Goal: Information Seeking & Learning: Check status

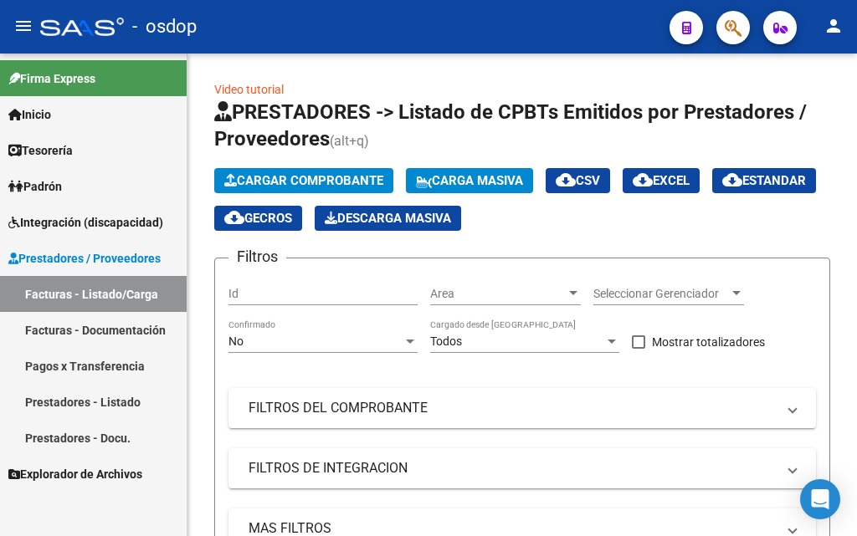
click at [82, 401] on link "Prestadores - Listado" at bounding box center [93, 402] width 187 height 36
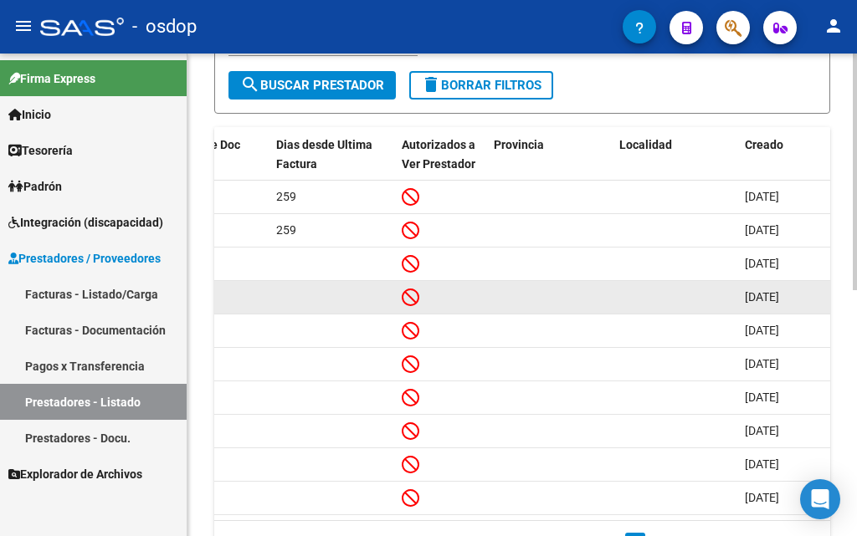
scroll to position [500, 0]
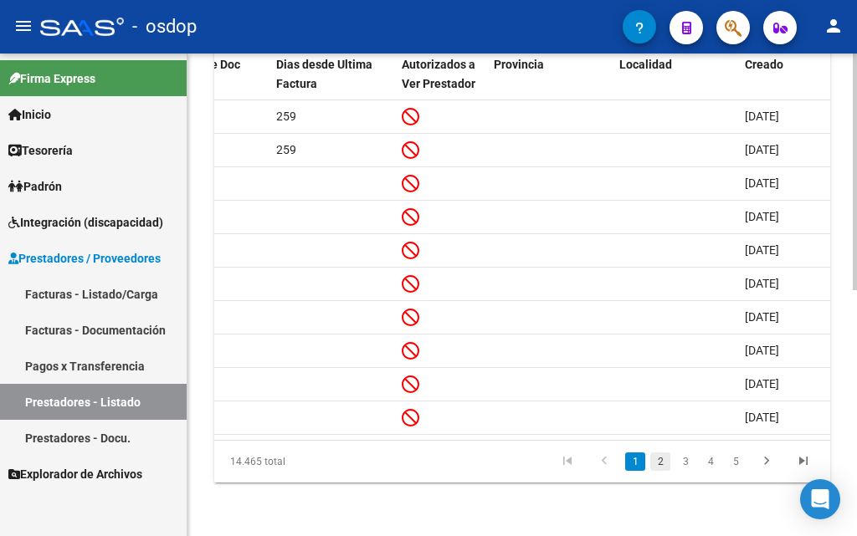
click at [660, 463] on link "2" at bounding box center [660, 462] width 20 height 18
click at [683, 465] on link "3" at bounding box center [685, 462] width 20 height 18
click at [712, 463] on link "4" at bounding box center [710, 462] width 20 height 18
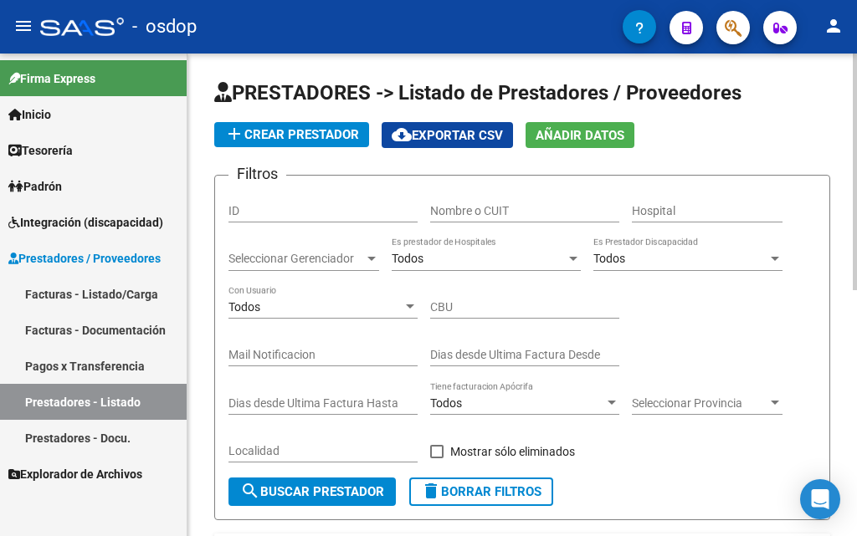
scroll to position [0, 0]
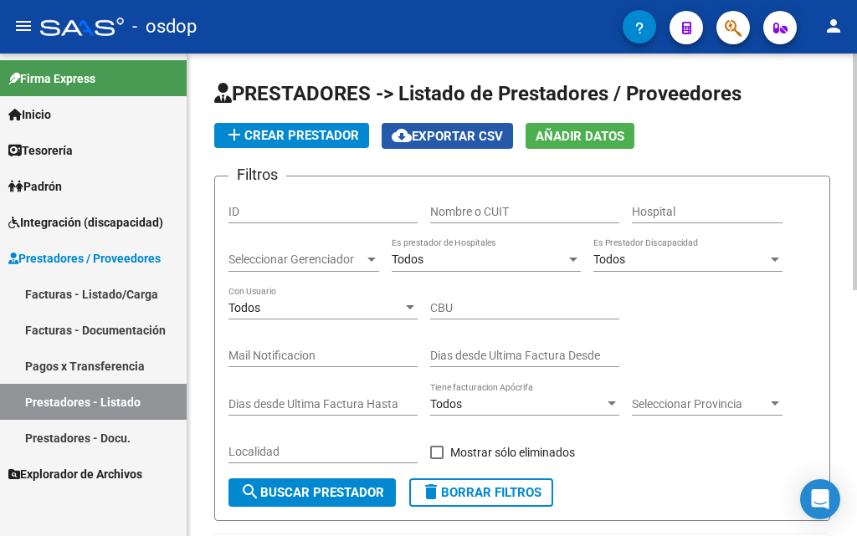
click at [459, 135] on span "cloud_download Exportar CSV" at bounding box center [447, 136] width 111 height 15
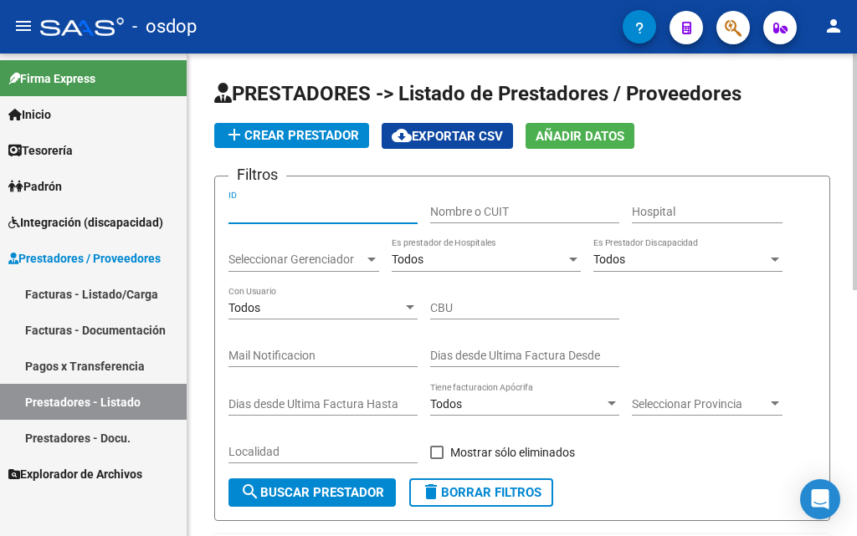
paste input "243795"
type input "243795"
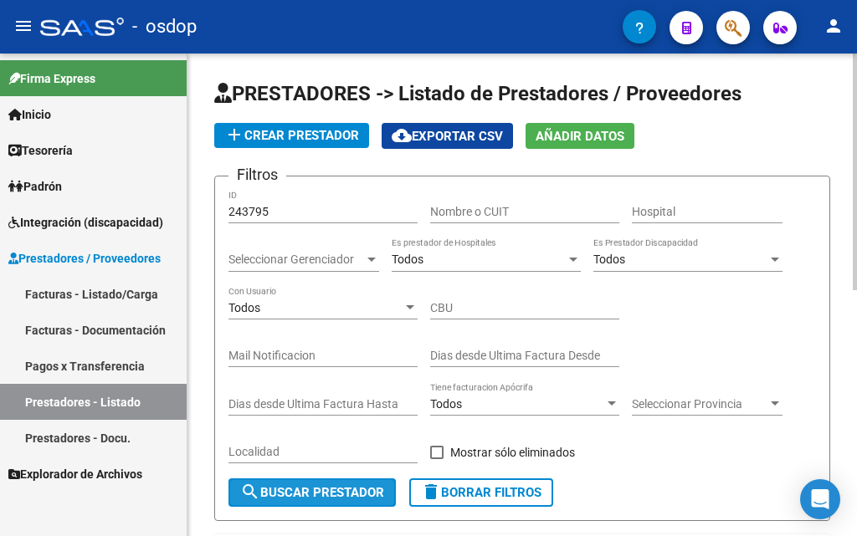
click at [286, 482] on button "search Buscar Prestador" at bounding box center [311, 493] width 167 height 28
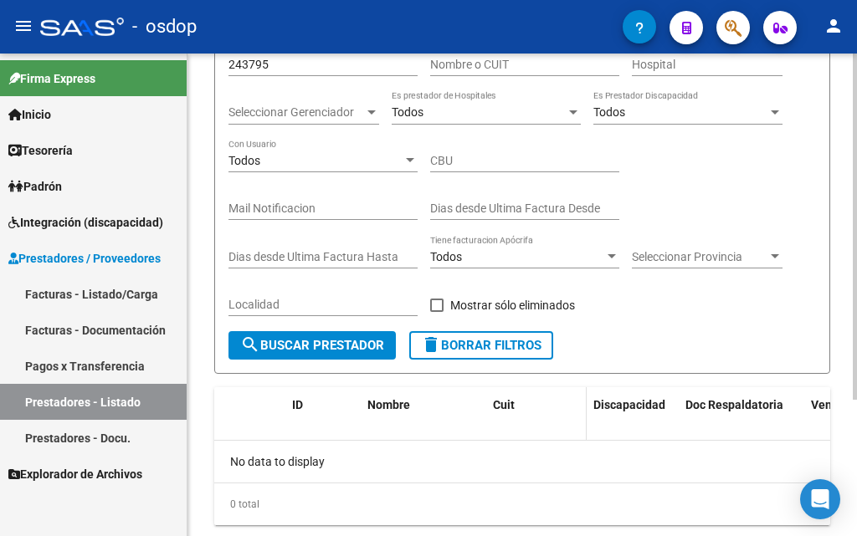
scroll to position [106, 0]
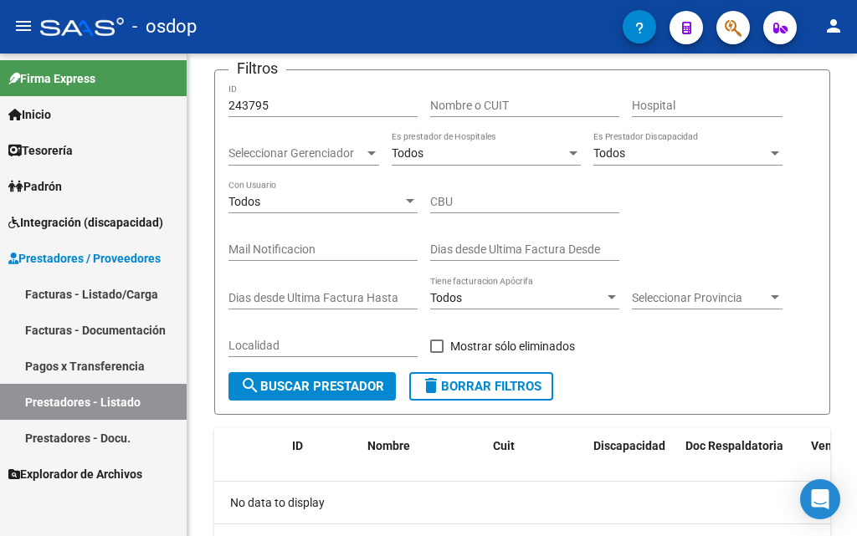
click at [105, 259] on span "Prestadores / Proveedores" at bounding box center [84, 258] width 152 height 18
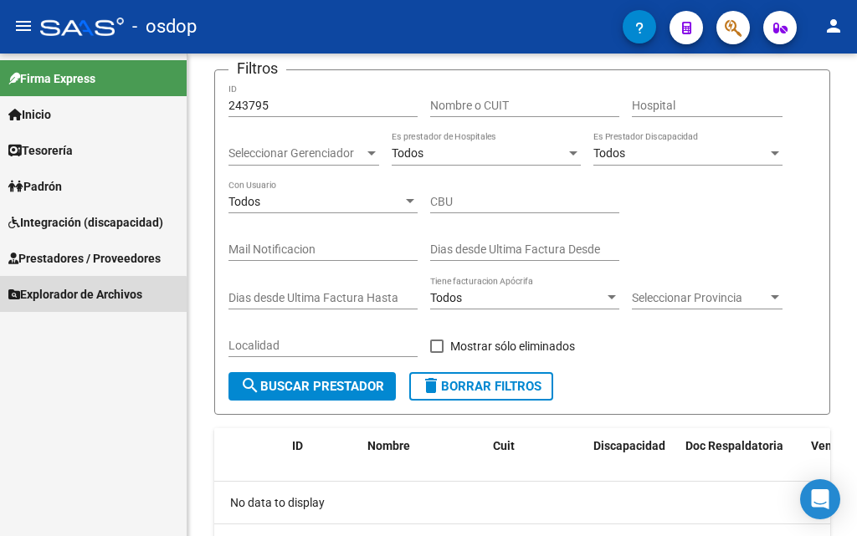
click at [93, 295] on span "Explorador de Archivos" at bounding box center [75, 294] width 134 height 18
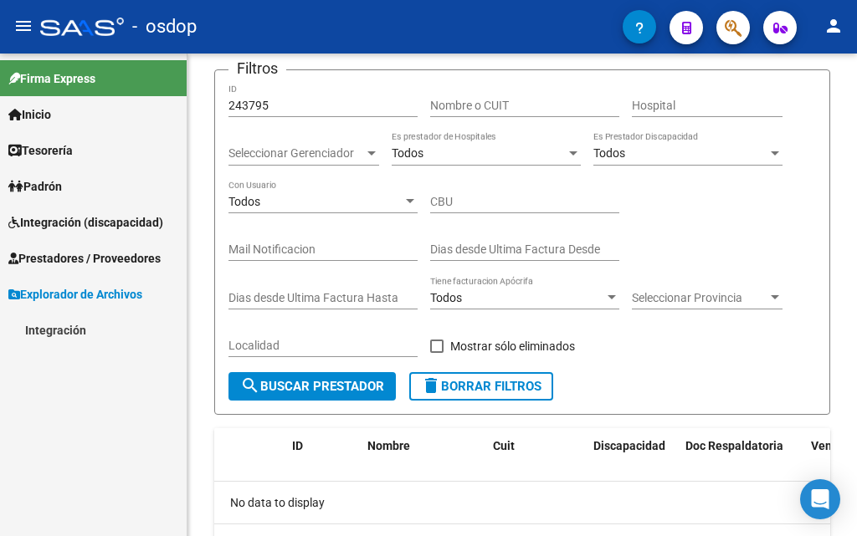
click at [89, 255] on span "Prestadores / Proveedores" at bounding box center [84, 258] width 152 height 18
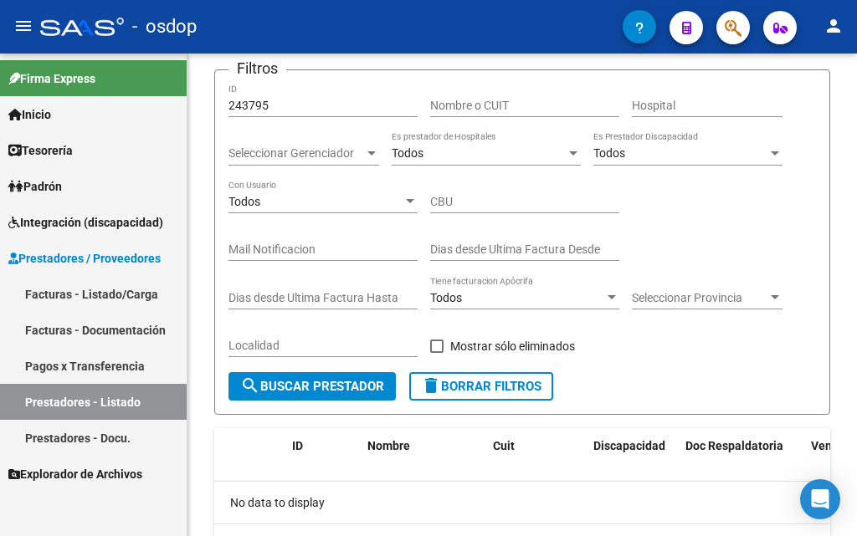
click at [89, 297] on link "Facturas - Listado/Carga" at bounding box center [93, 294] width 187 height 36
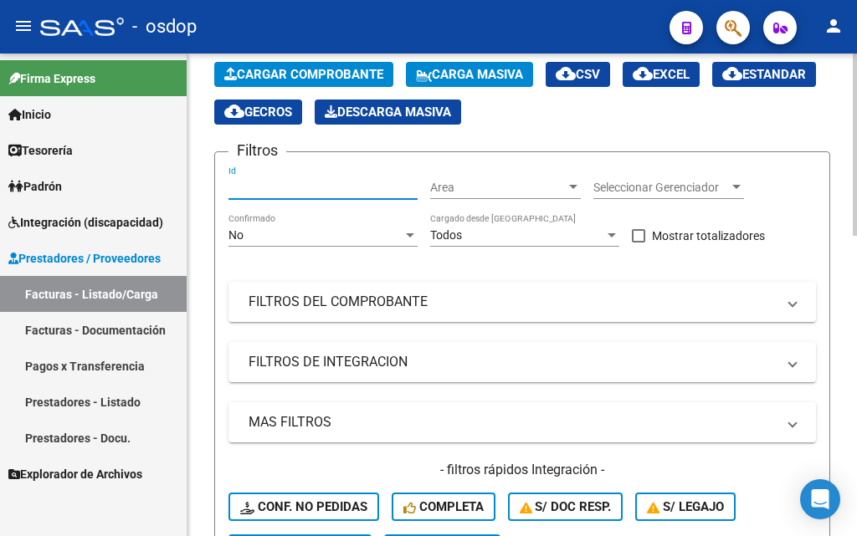
paste input "243795"
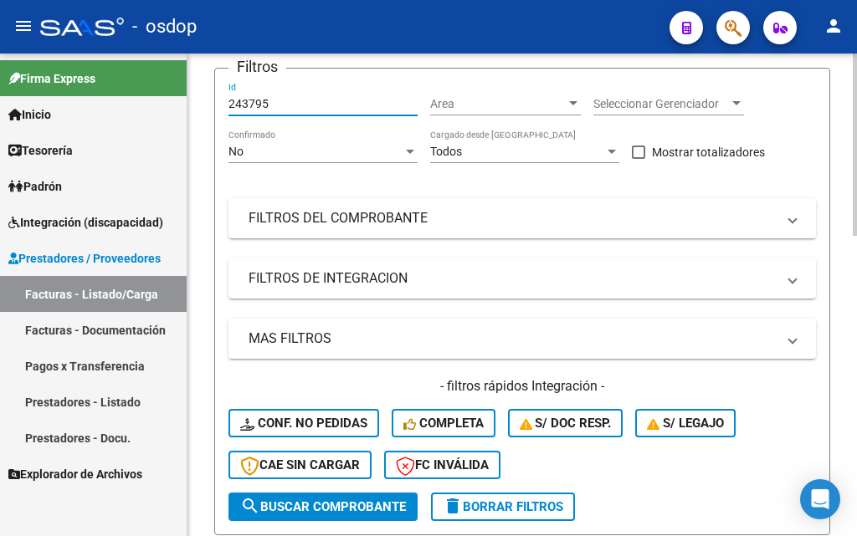
type input "243795"
drag, startPoint x: 344, startPoint y: 511, endPoint x: 370, endPoint y: 488, distance: 34.9
click at [344, 510] on span "search Buscar Comprobante" at bounding box center [323, 506] width 166 height 15
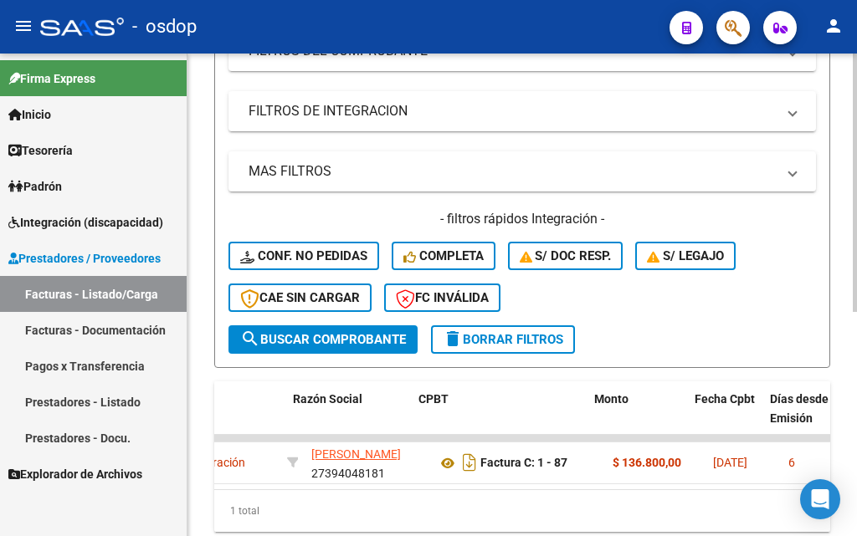
scroll to position [0, 391]
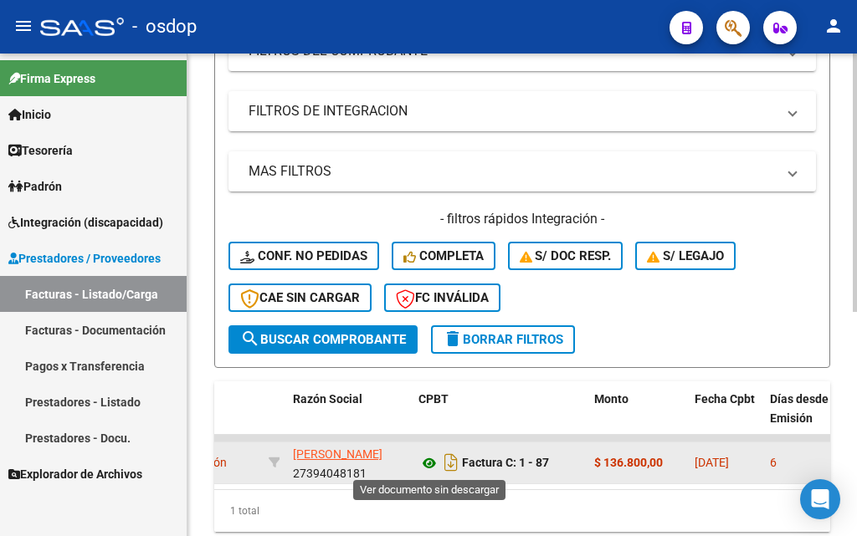
click at [429, 464] on icon at bounding box center [429, 463] width 22 height 20
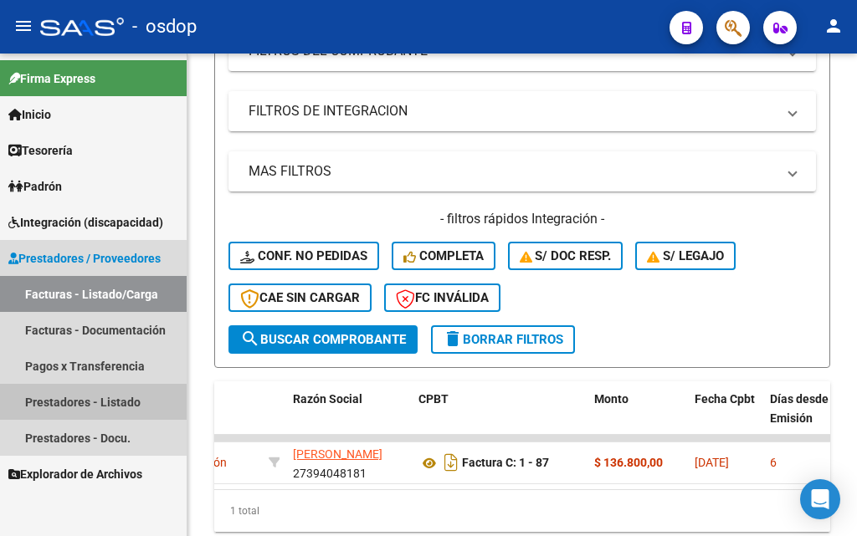
click at [50, 403] on link "Prestadores - Listado" at bounding box center [93, 402] width 187 height 36
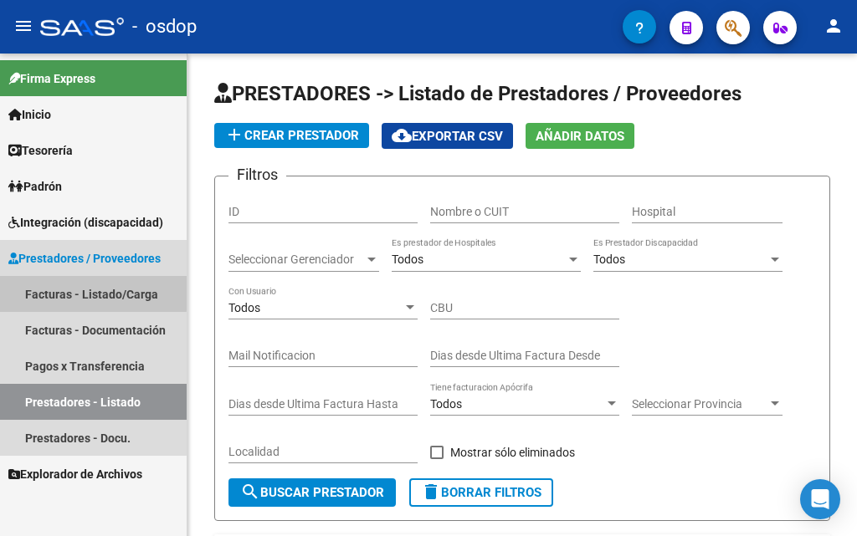
click at [68, 292] on link "Facturas - Listado/Carga" at bounding box center [93, 294] width 187 height 36
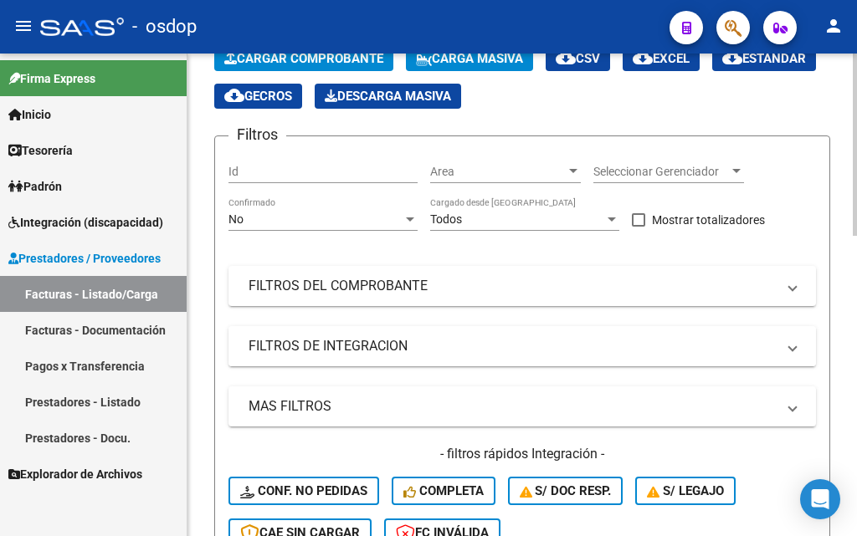
scroll to position [251, 0]
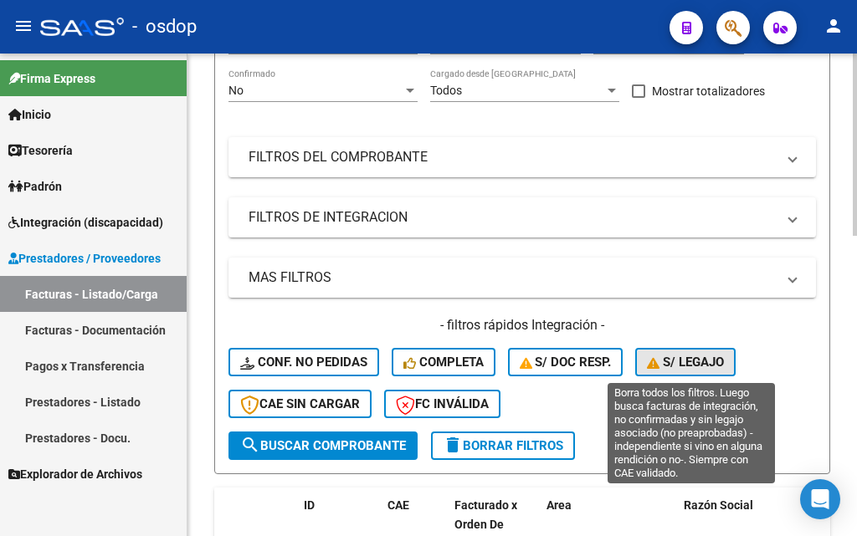
click at [710, 362] on span "S/ legajo" at bounding box center [685, 362] width 77 height 15
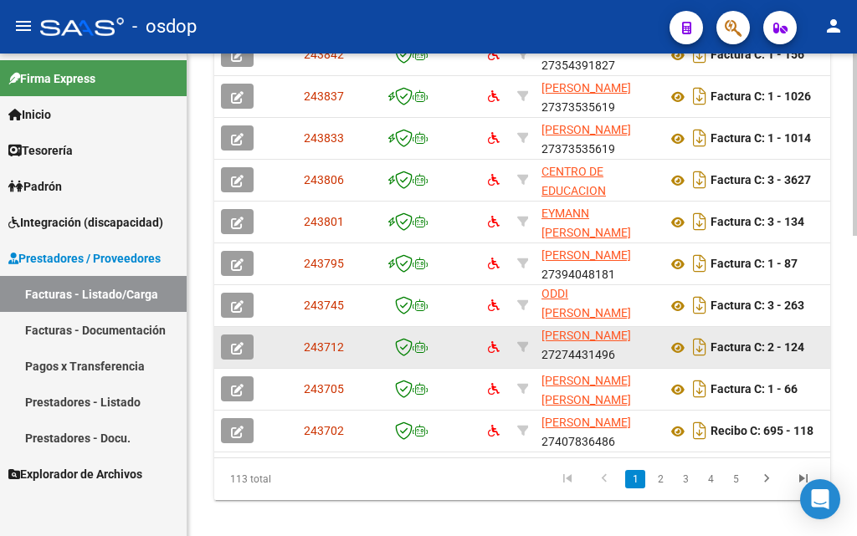
scroll to position [796, 0]
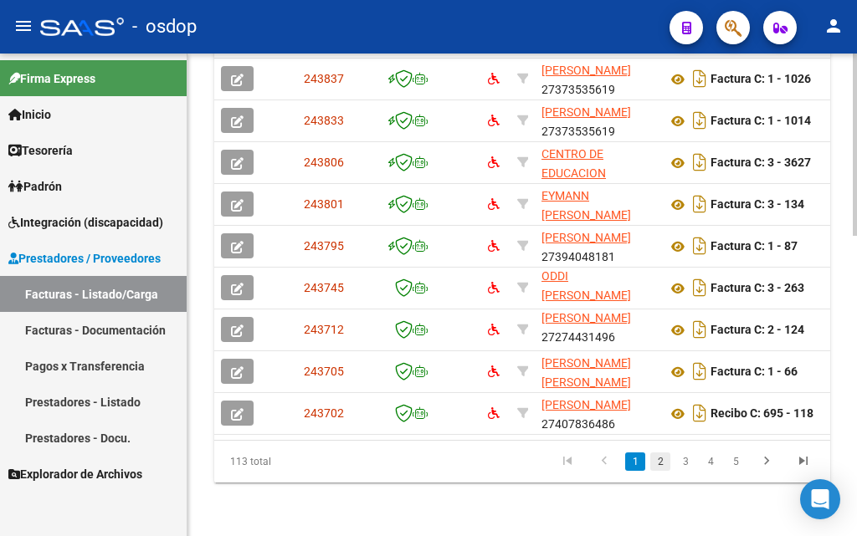
click at [660, 463] on link "2" at bounding box center [660, 462] width 20 height 18
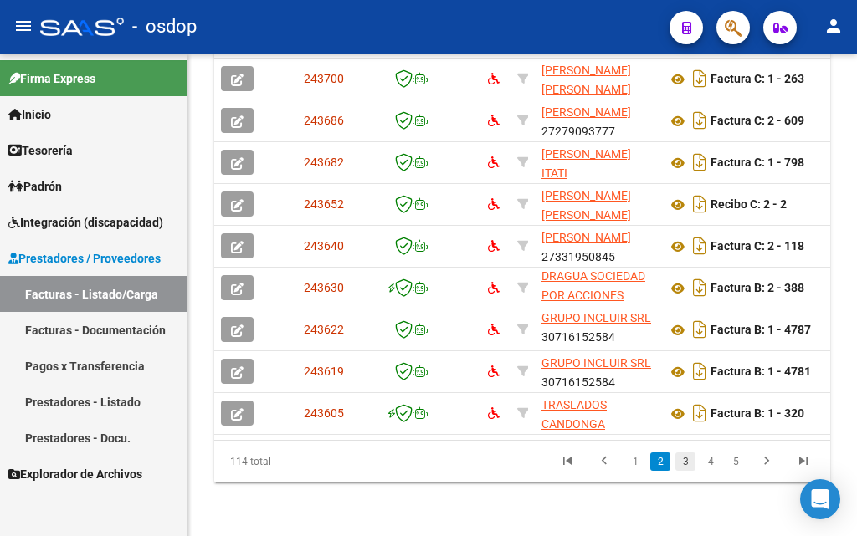
click at [687, 462] on link "3" at bounding box center [685, 462] width 20 height 18
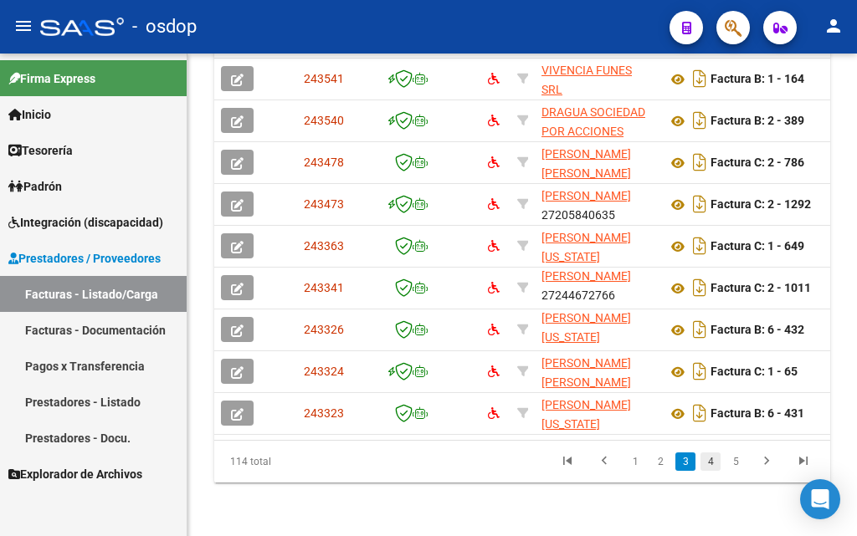
click at [708, 463] on link "4" at bounding box center [710, 462] width 20 height 18
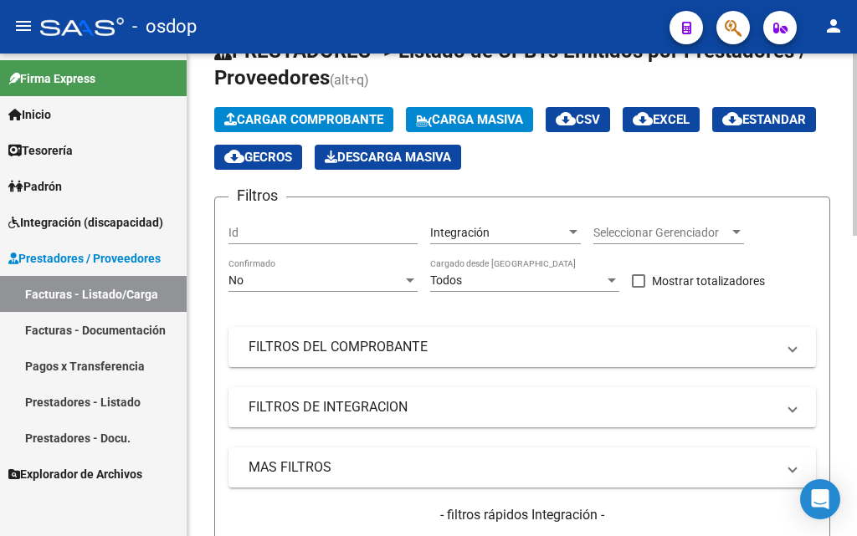
scroll to position [47, 0]
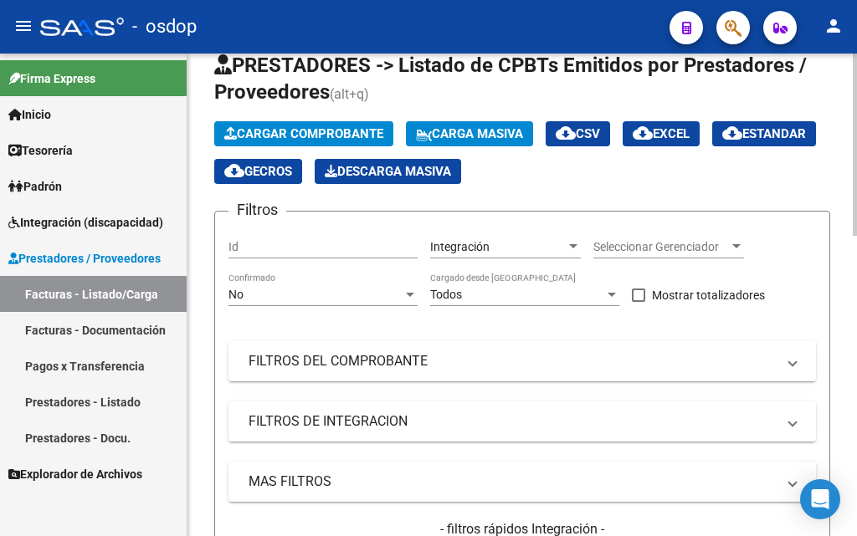
click at [276, 249] on input "Id" at bounding box center [322, 247] width 189 height 14
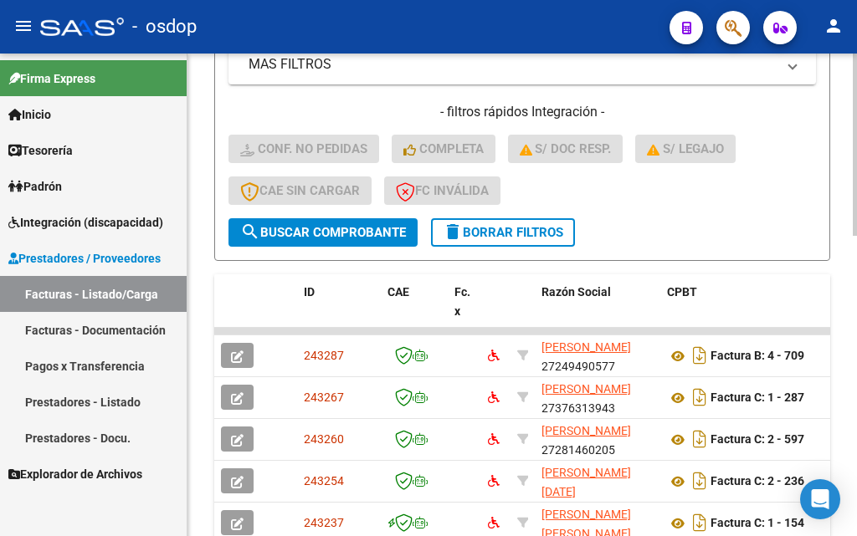
scroll to position [465, 0]
click at [311, 238] on span "search Buscar Comprobante" at bounding box center [323, 231] width 166 height 15
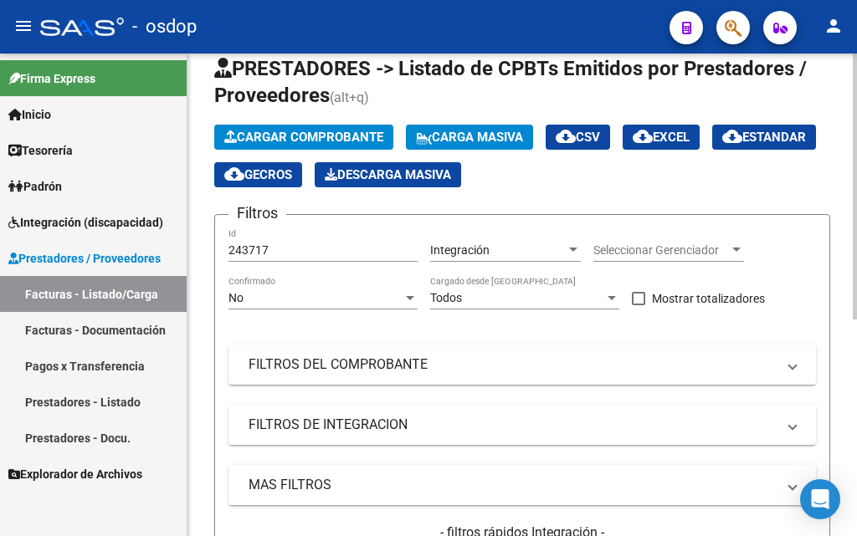
scroll to position [0, 0]
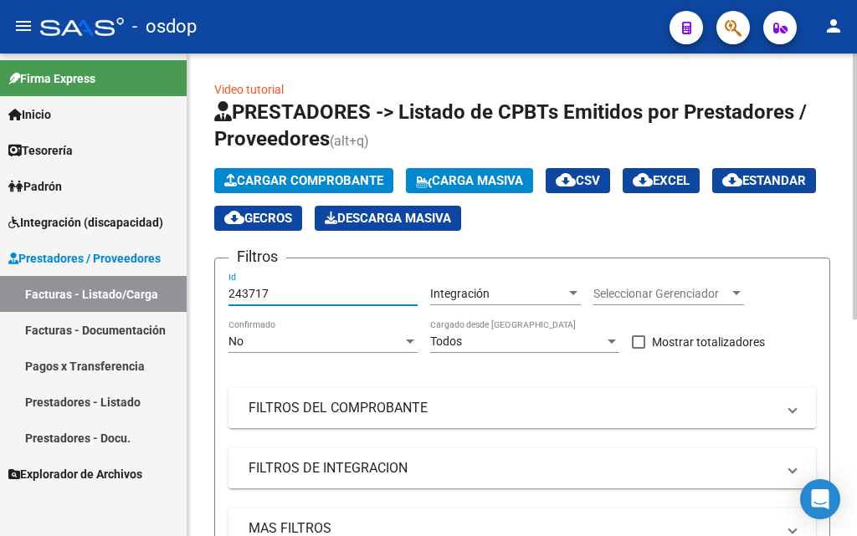
click at [275, 290] on input "243717" at bounding box center [322, 294] width 189 height 14
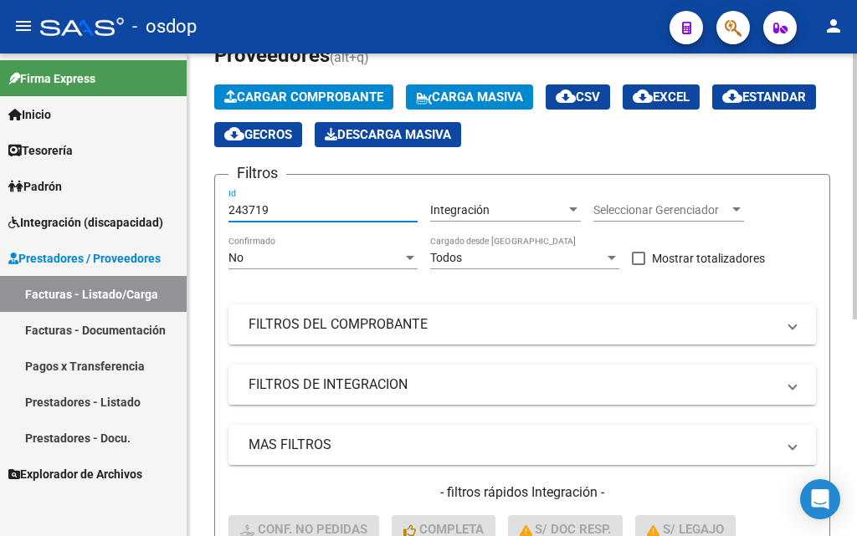
scroll to position [167, 0]
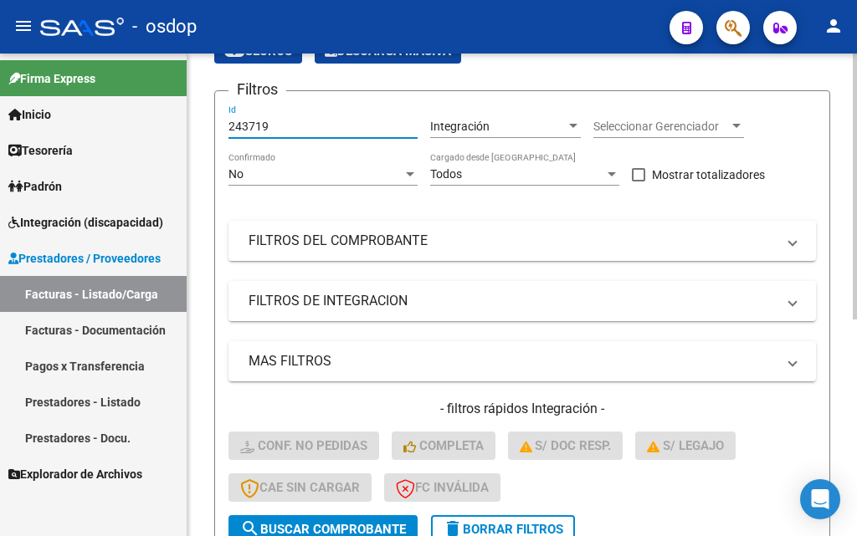
type input "243719"
click at [315, 520] on button "search Buscar Comprobante" at bounding box center [322, 529] width 189 height 28
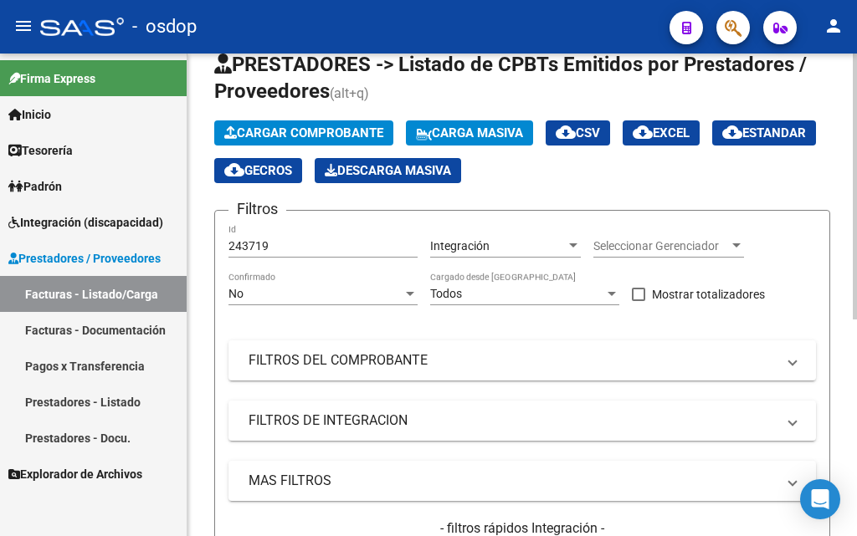
scroll to position [0, 0]
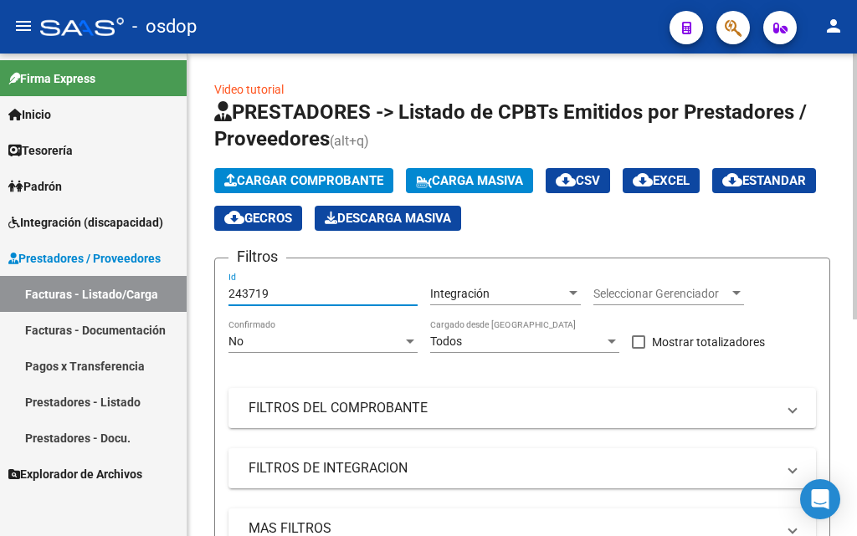
drag, startPoint x: 292, startPoint y: 296, endPoint x: 212, endPoint y: 292, distance: 80.4
click at [206, 294] on div "Video tutorial PRESTADORES -> Listado de CPBTs Emitidos por Prestadores / Prove…" at bounding box center [521, 492] width 669 height 877
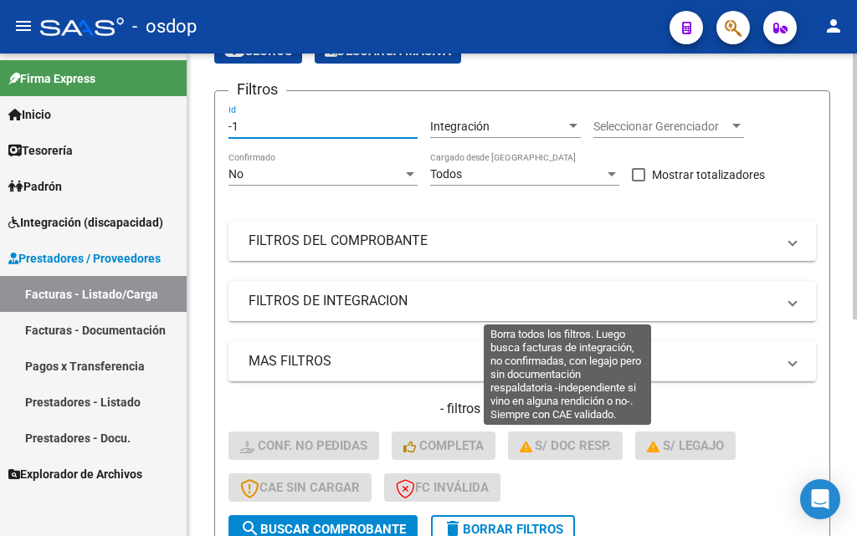
scroll to position [251, 0]
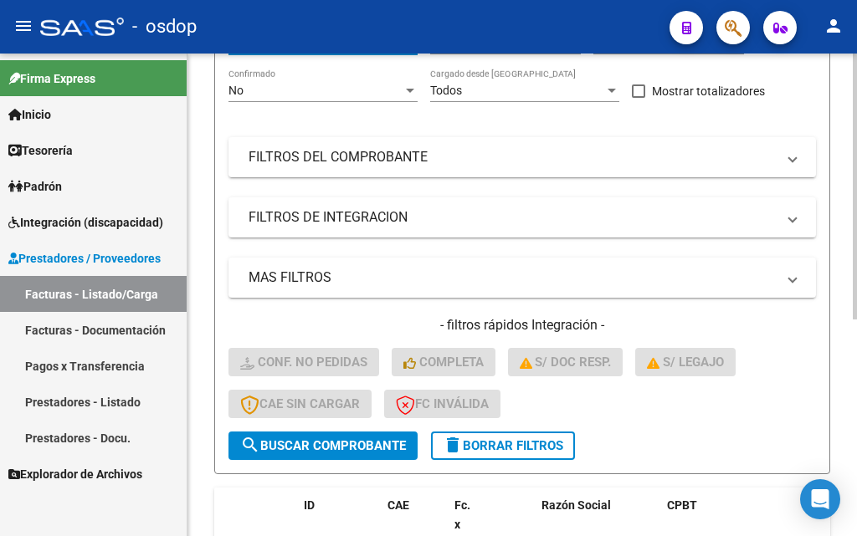
type input "-1"
click at [516, 441] on span "delete Borrar Filtros" at bounding box center [503, 445] width 120 height 15
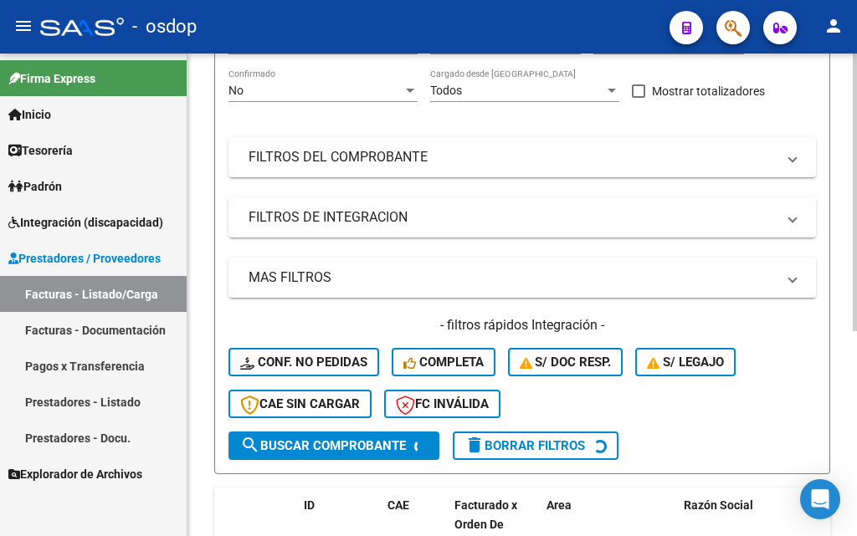
click at [696, 366] on span "S/ legajo" at bounding box center [685, 362] width 77 height 15
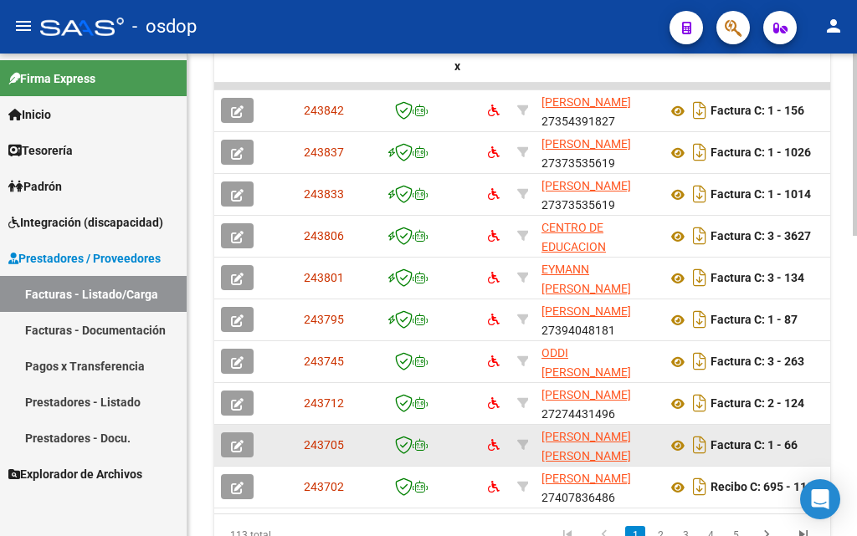
scroll to position [753, 0]
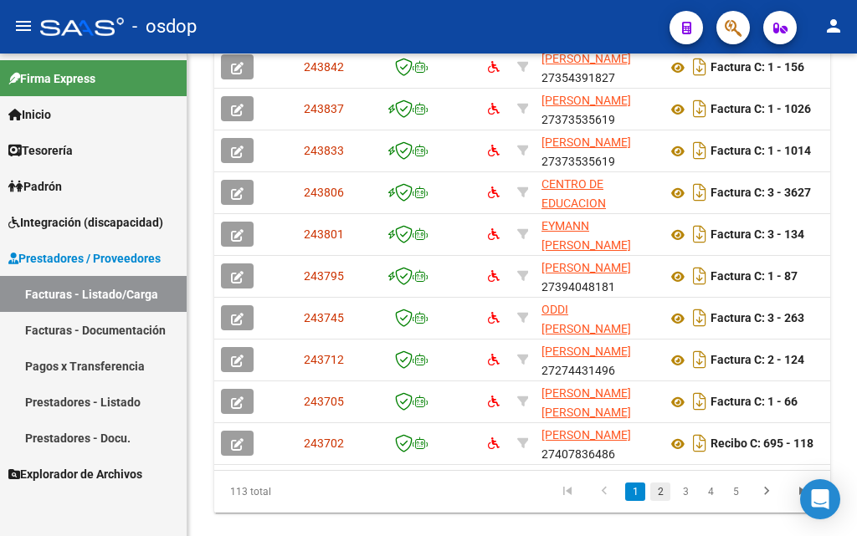
click at [658, 501] on link "2" at bounding box center [660, 492] width 20 height 18
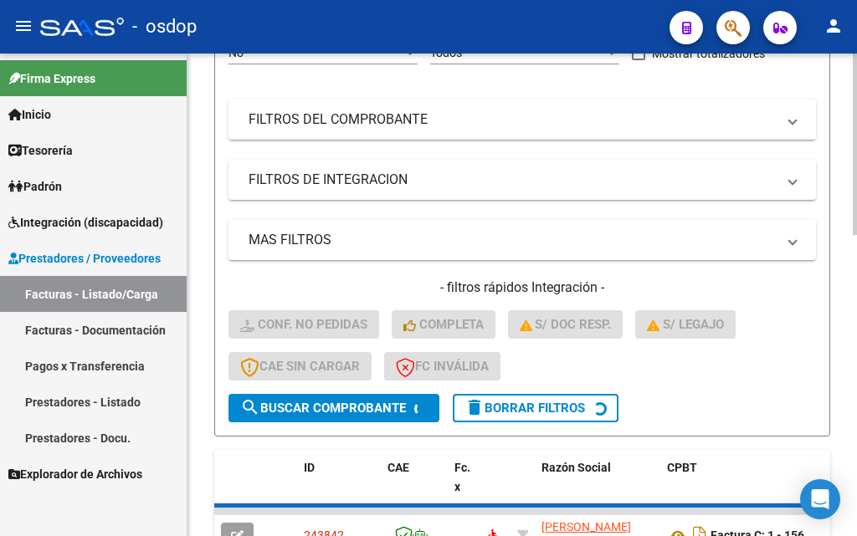
scroll to position [171, 0]
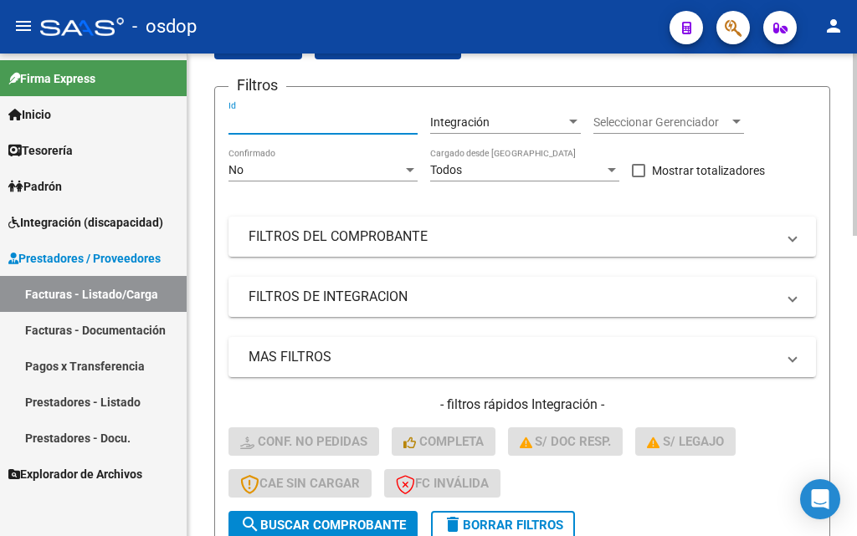
click at [255, 123] on input "Id" at bounding box center [322, 122] width 189 height 14
paste input "243719"
type input "243718"
click at [337, 527] on span "search Buscar Comprobante" at bounding box center [323, 525] width 166 height 15
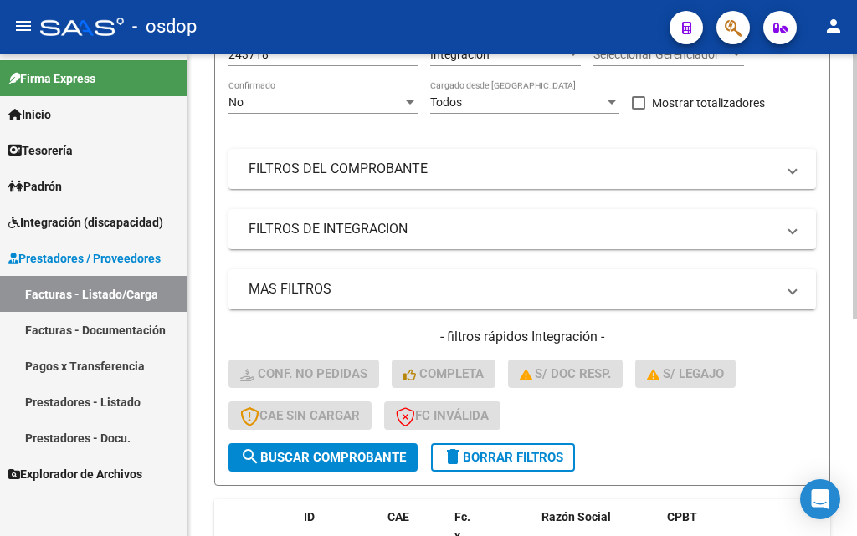
scroll to position [227, 0]
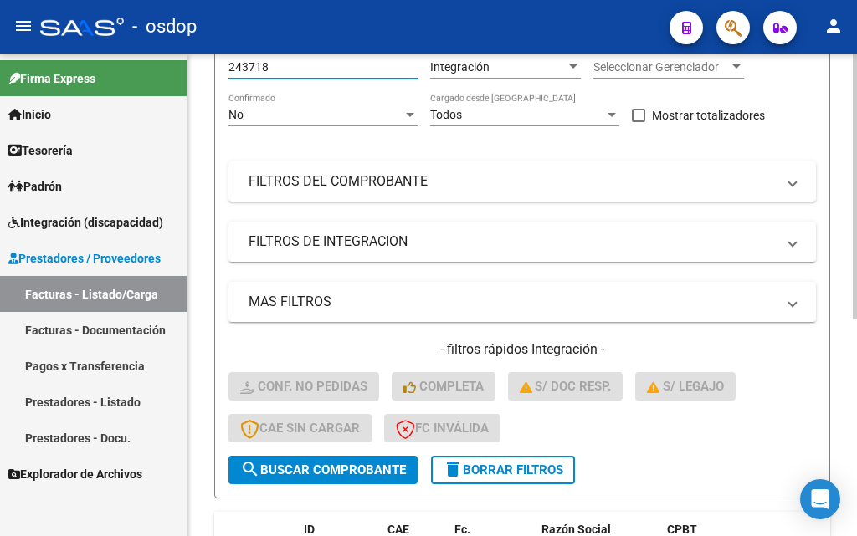
drag, startPoint x: 310, startPoint y: 71, endPoint x: 208, endPoint y: 80, distance: 101.6
click at [208, 81] on div "Video tutorial PRESTADORES -> Listado de CPBTs Emitidos por Prestadores / Prove…" at bounding box center [521, 265] width 669 height 877
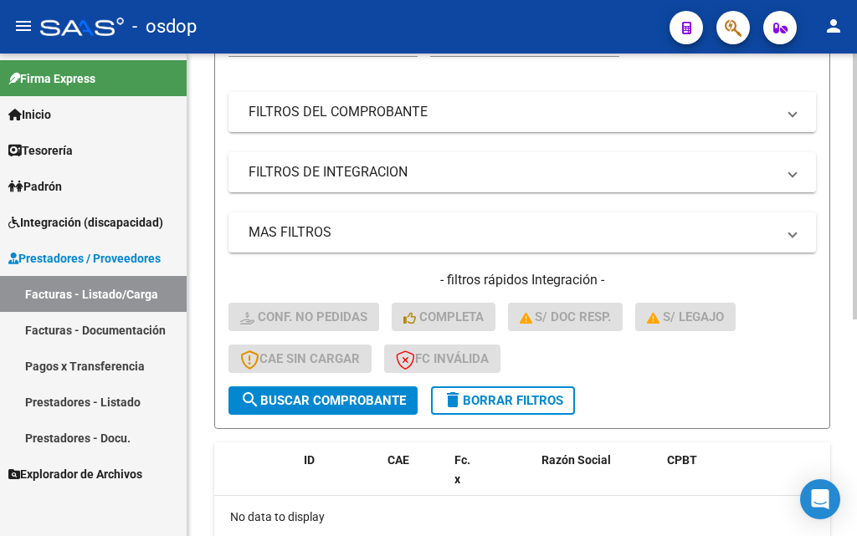
scroll to position [310, 0]
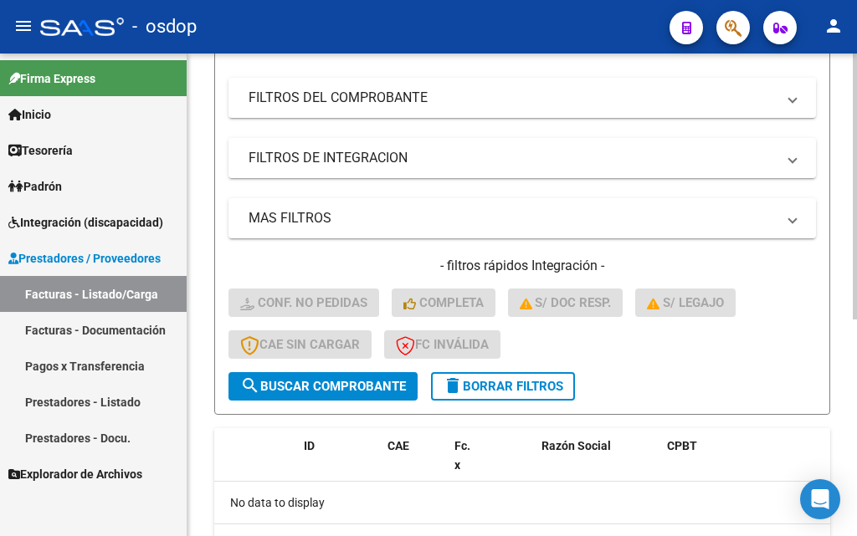
type input "243719"
click at [305, 382] on span "search Buscar Comprobante" at bounding box center [323, 386] width 166 height 15
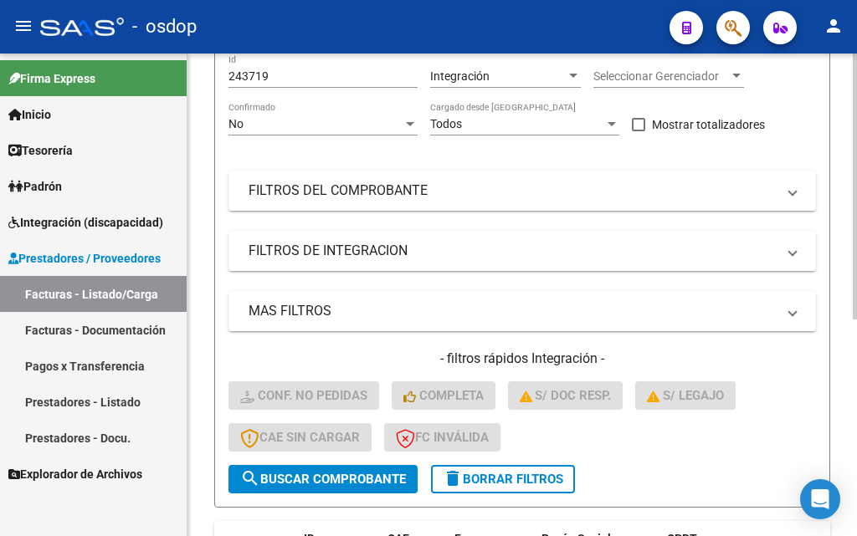
scroll to position [227, 0]
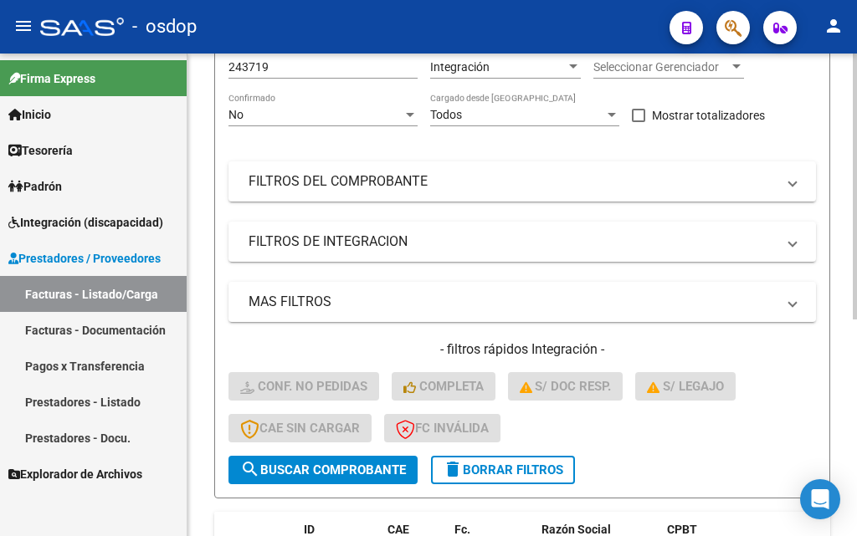
click at [511, 464] on span "delete Borrar Filtros" at bounding box center [503, 470] width 120 height 15
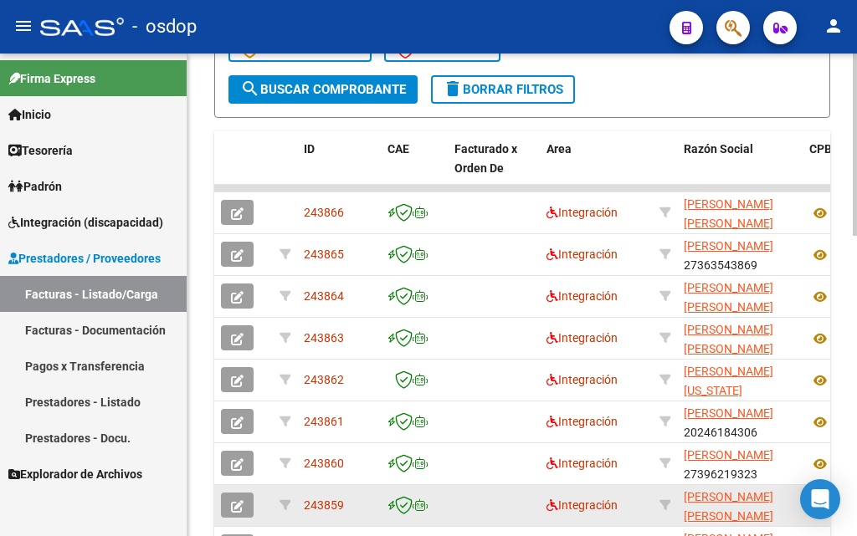
scroll to position [796, 0]
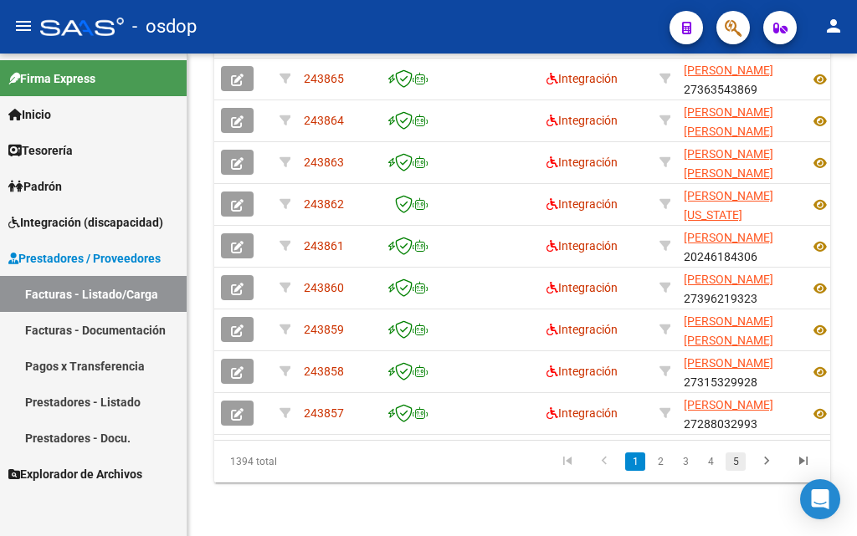
click at [736, 463] on link "5" at bounding box center [735, 462] width 20 height 18
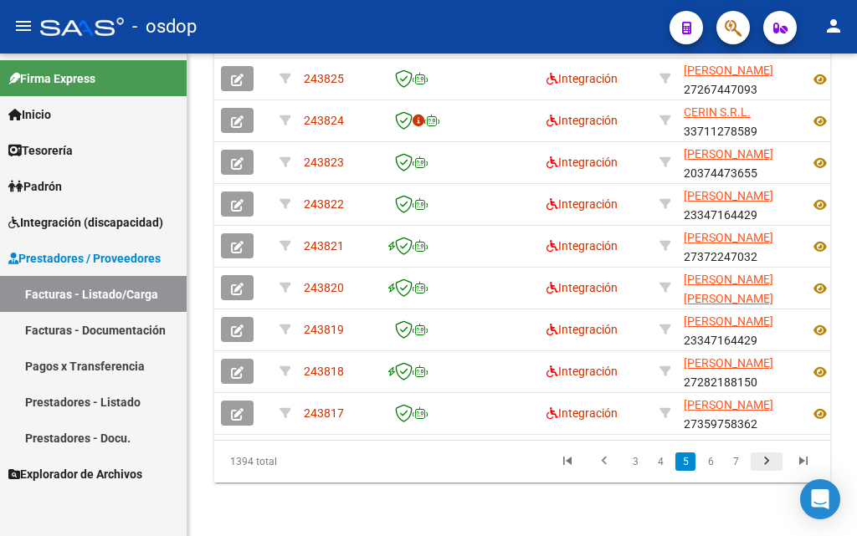
click at [766, 463] on icon "go to next page" at bounding box center [766, 463] width 22 height 20
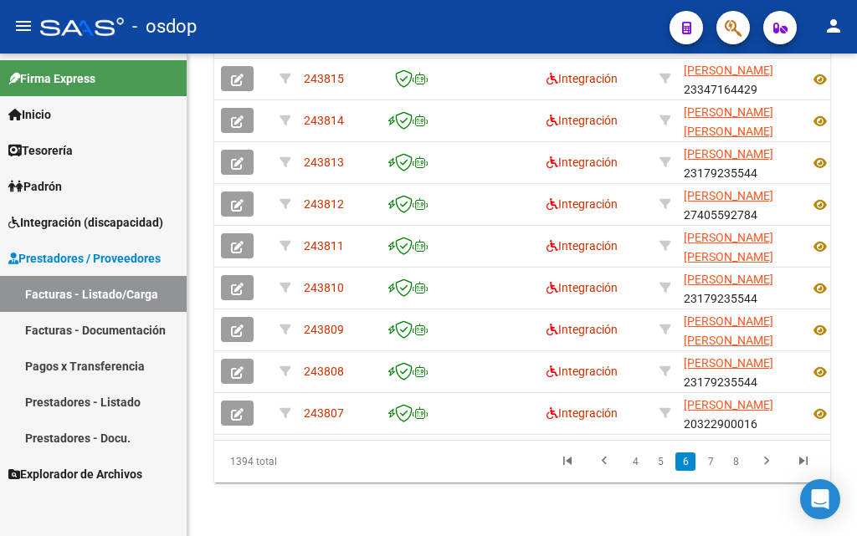
click at [766, 465] on icon "go to next page" at bounding box center [766, 463] width 22 height 20
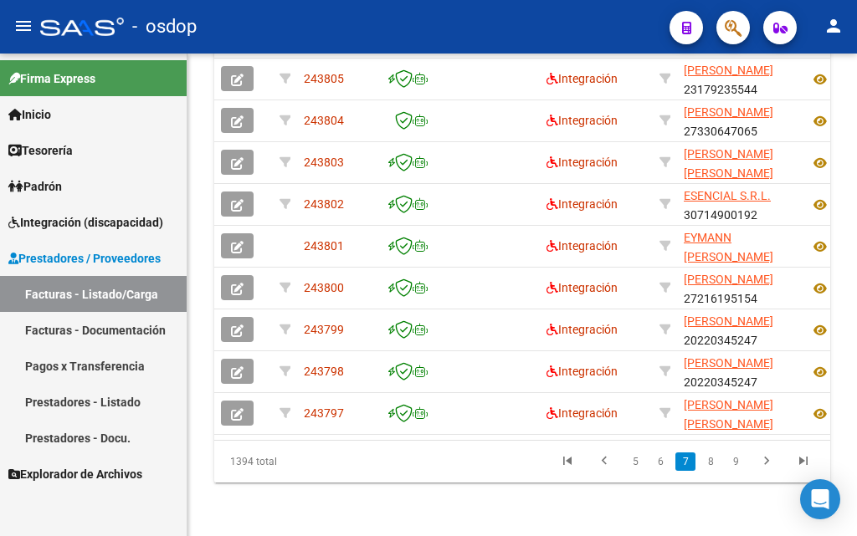
click at [766, 465] on icon "go to next page" at bounding box center [766, 463] width 22 height 20
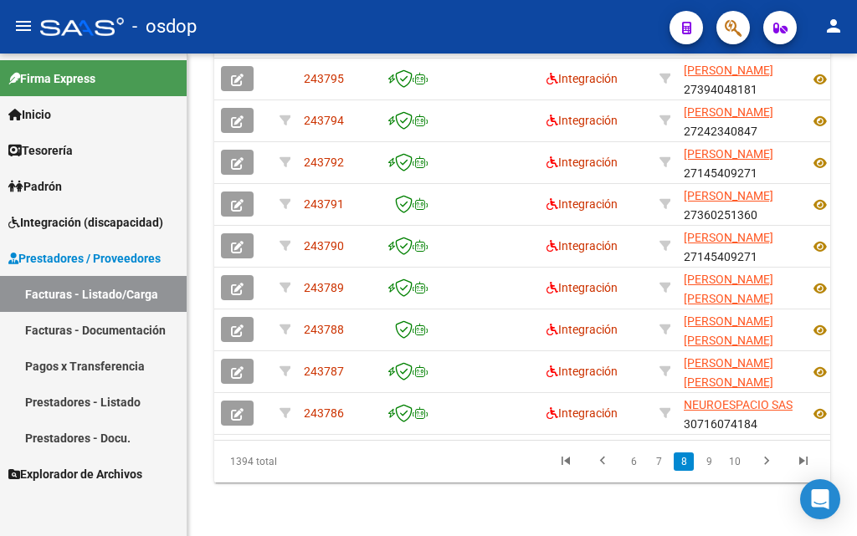
click at [766, 465] on icon "go to next page" at bounding box center [766, 463] width 22 height 20
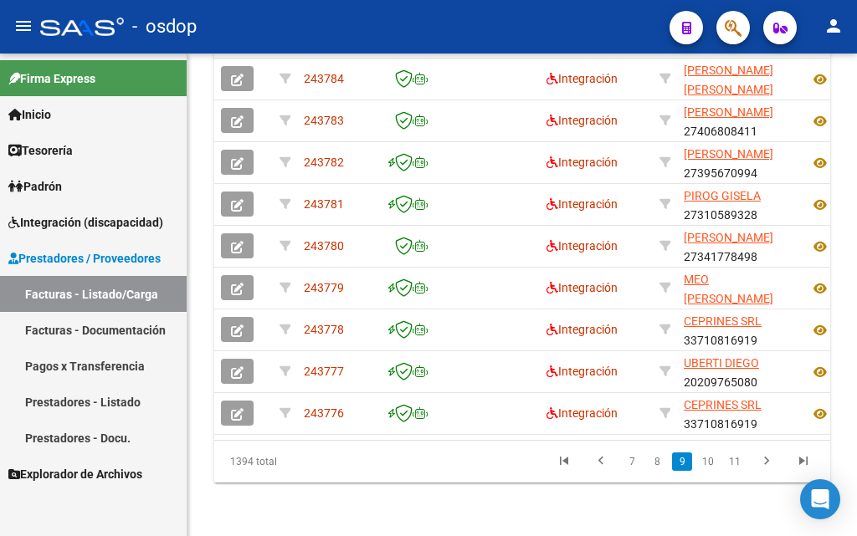
click at [766, 465] on icon "go to next page" at bounding box center [766, 463] width 22 height 20
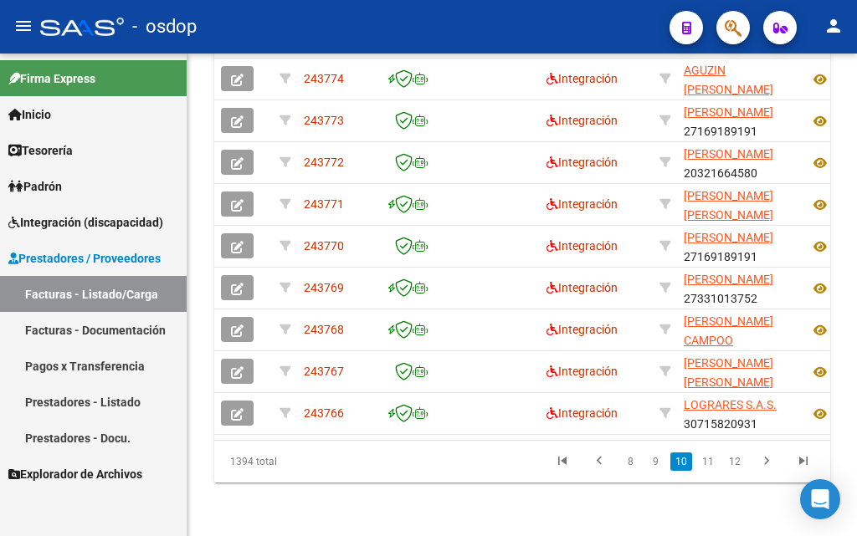
click at [766, 465] on icon "go to next page" at bounding box center [766, 463] width 22 height 20
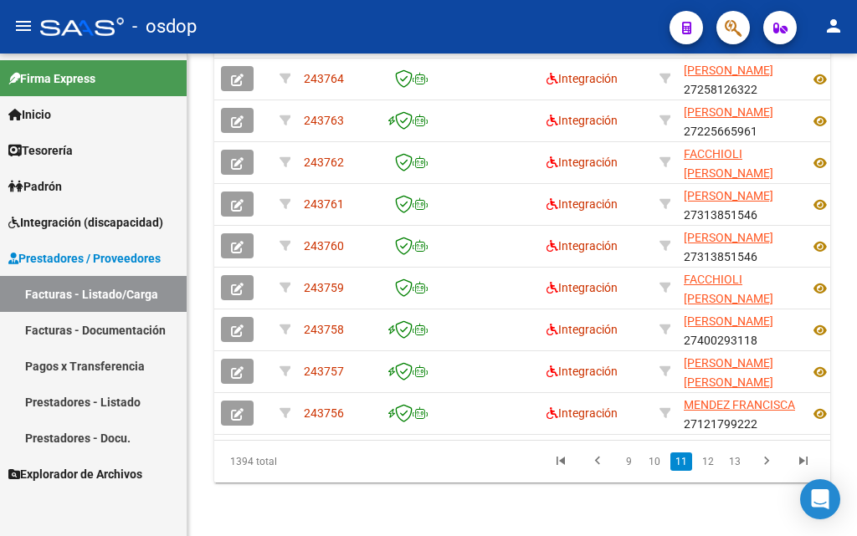
click at [766, 465] on icon "go to next page" at bounding box center [766, 463] width 22 height 20
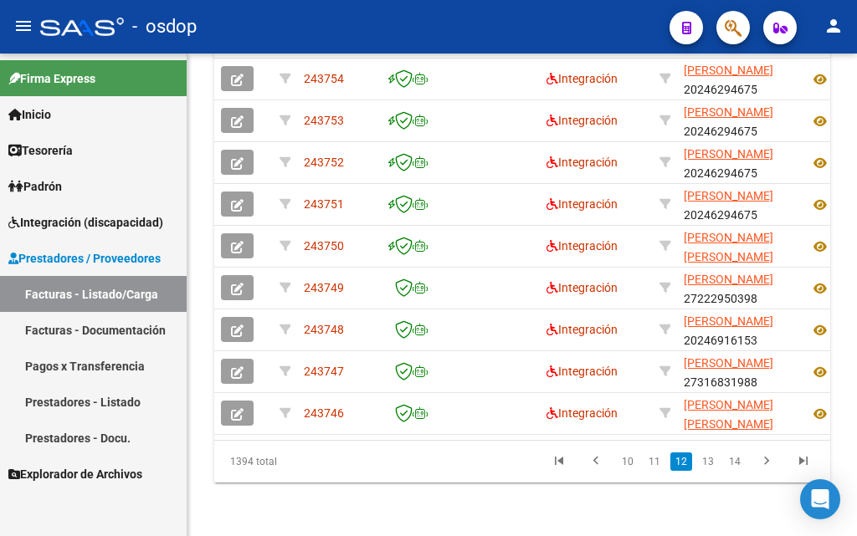
click at [766, 465] on icon "go to next page" at bounding box center [766, 463] width 22 height 20
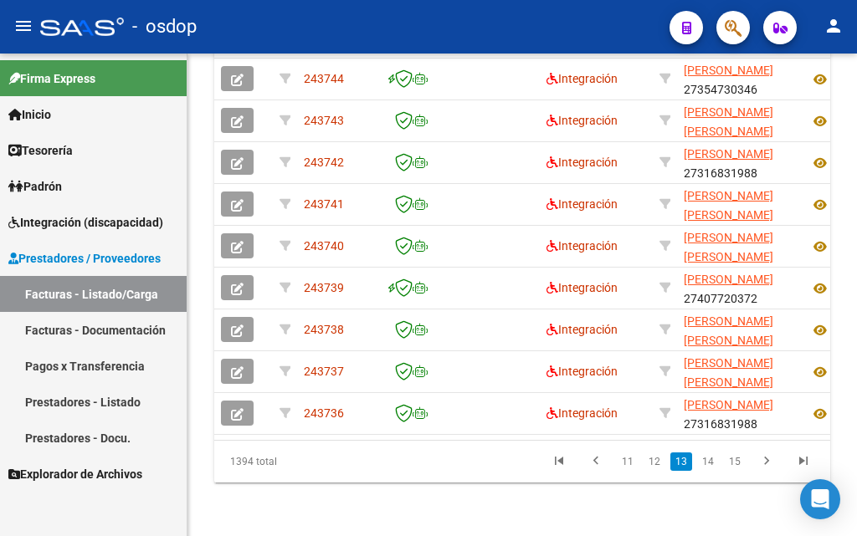
click at [766, 465] on icon "go to next page" at bounding box center [766, 463] width 22 height 20
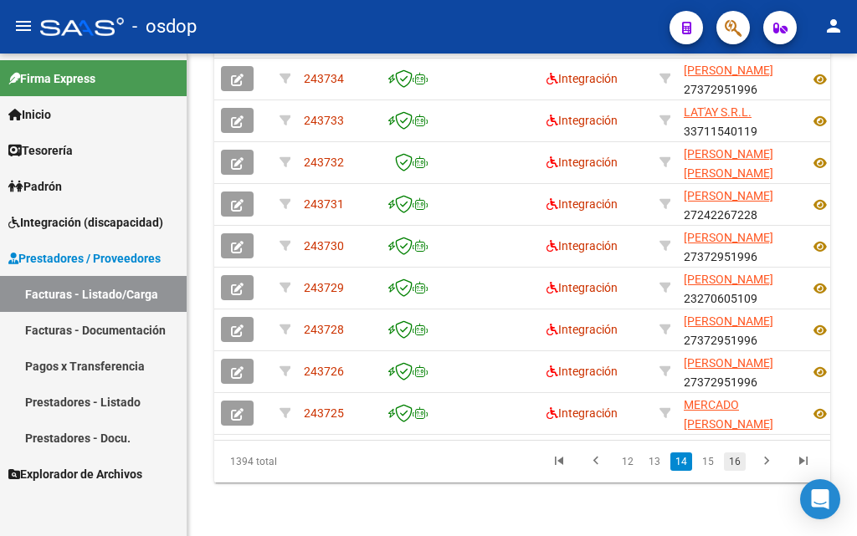
click at [738, 465] on link "16" at bounding box center [735, 462] width 22 height 18
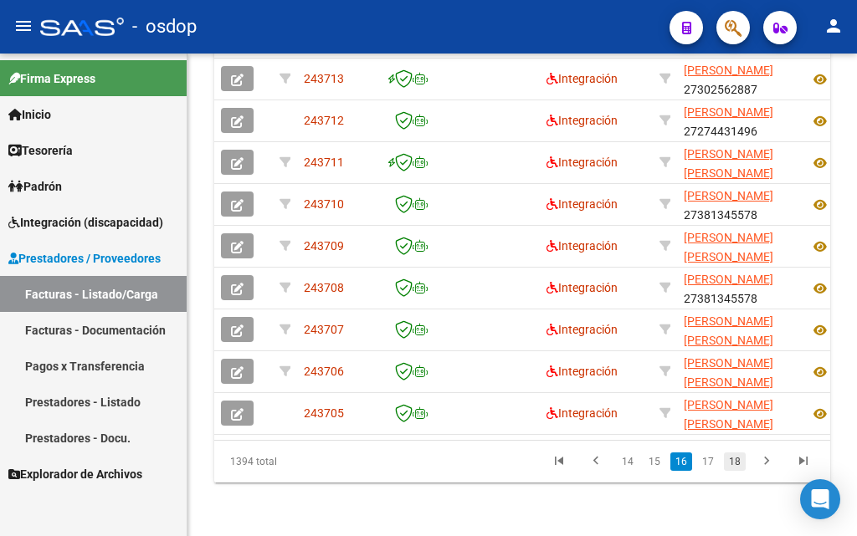
click at [741, 465] on link "18" at bounding box center [735, 462] width 22 height 18
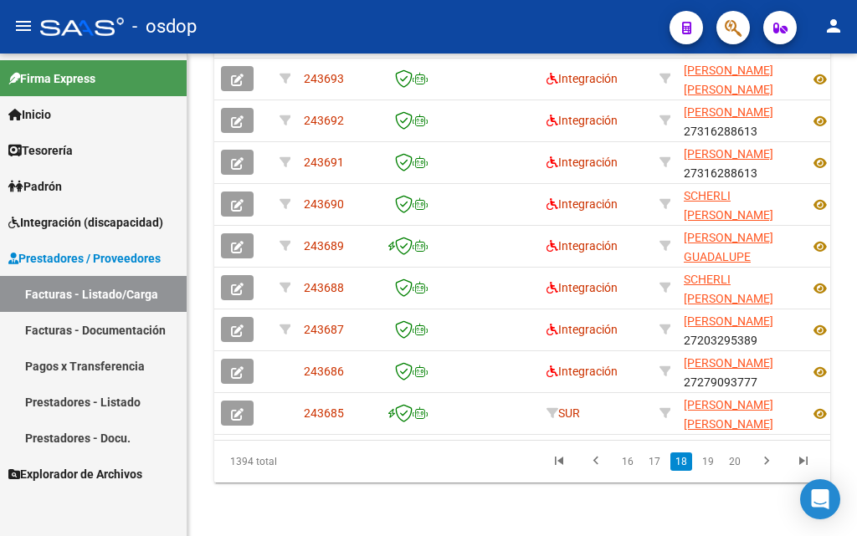
click at [741, 465] on link "20" at bounding box center [735, 462] width 22 height 18
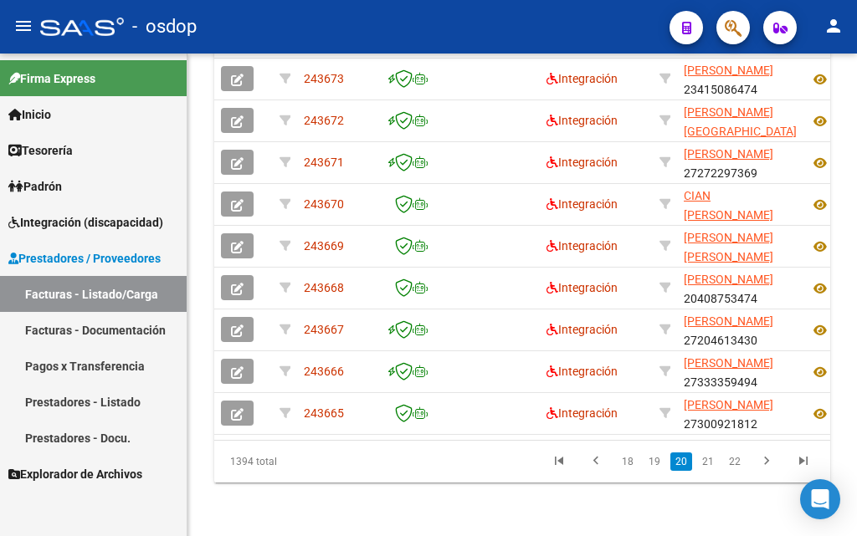
click at [741, 464] on link "22" at bounding box center [735, 462] width 22 height 18
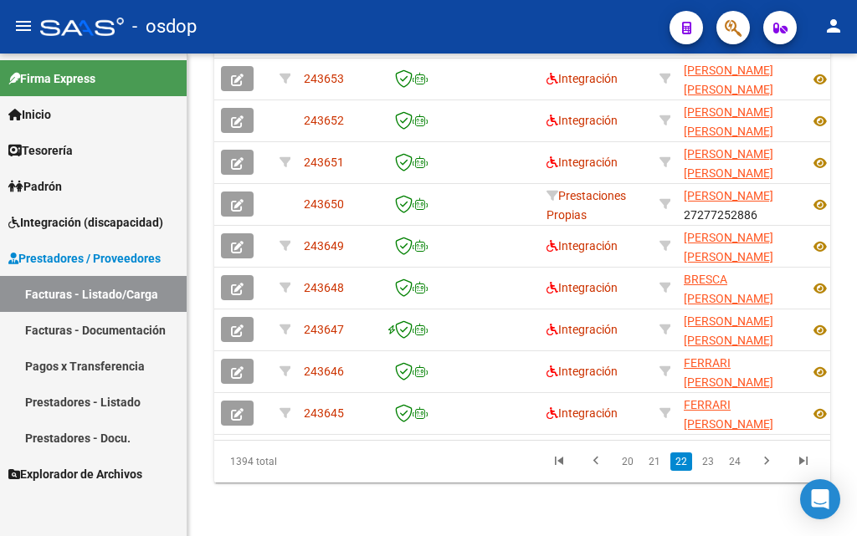
click at [741, 464] on link "24" at bounding box center [735, 462] width 22 height 18
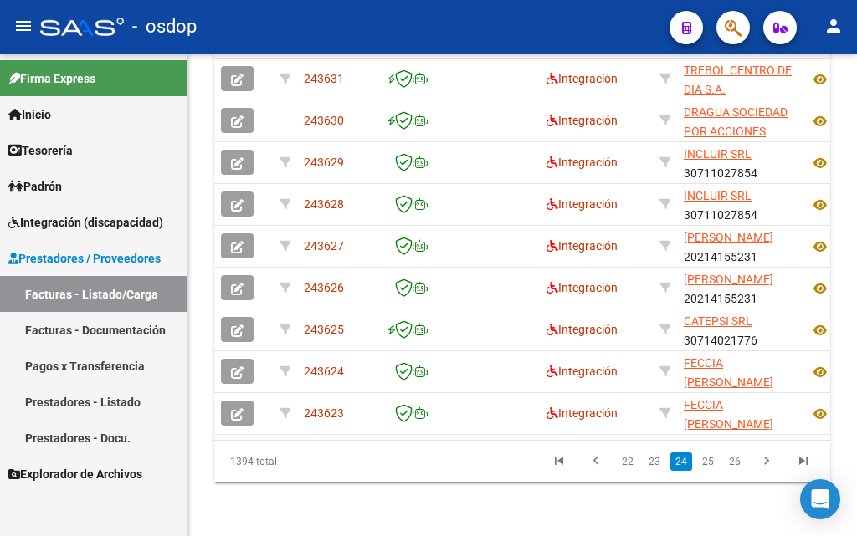
click at [741, 464] on link "26" at bounding box center [735, 462] width 22 height 18
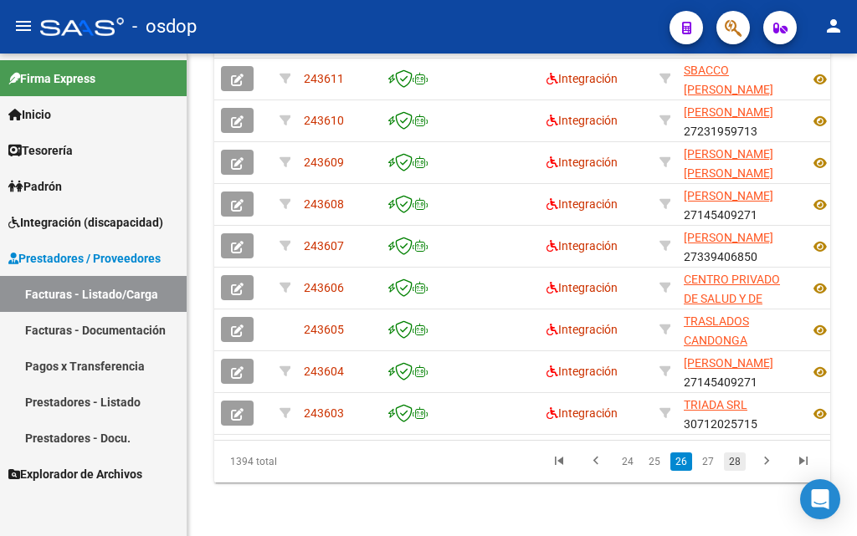
click at [740, 464] on link "28" at bounding box center [735, 462] width 22 height 18
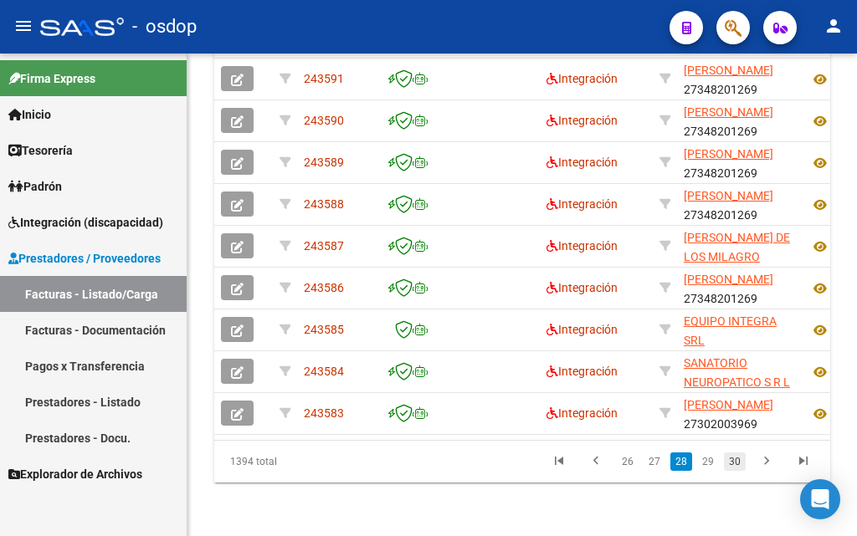
click at [739, 465] on link "30" at bounding box center [735, 462] width 22 height 18
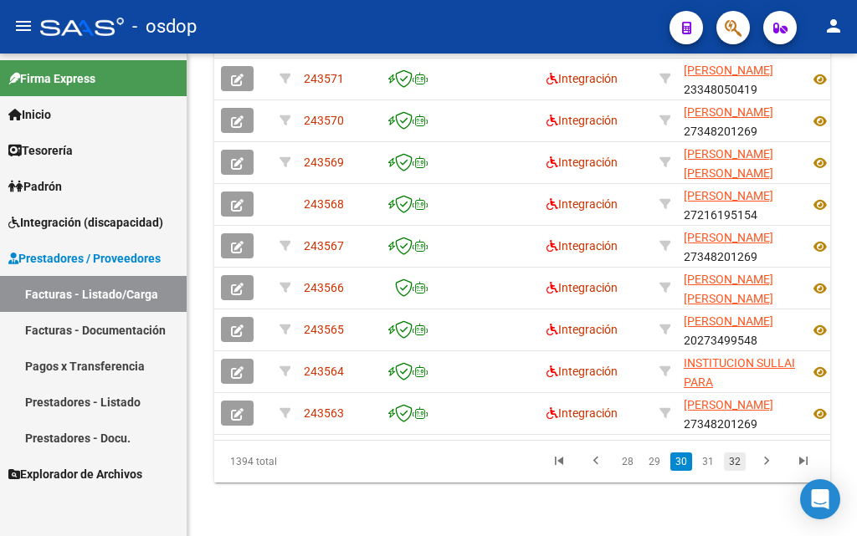
click at [737, 465] on link "32" at bounding box center [735, 462] width 22 height 18
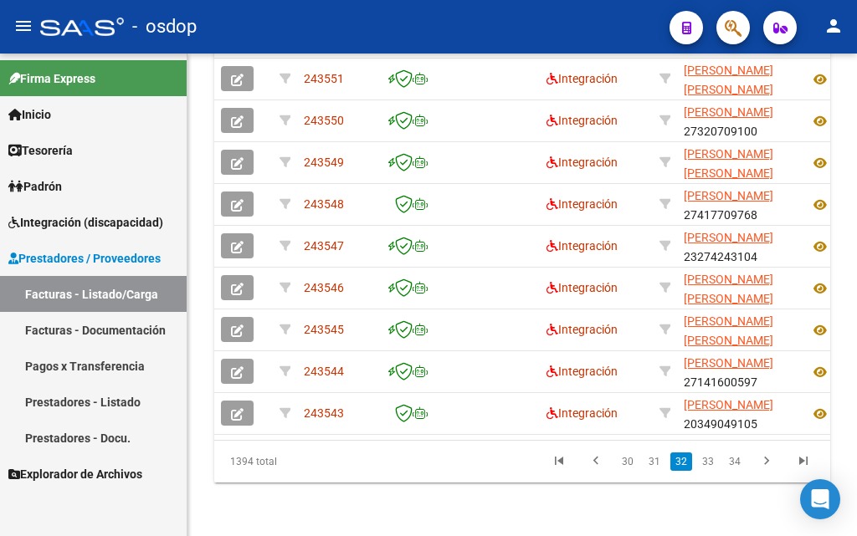
click at [737, 465] on link "34" at bounding box center [735, 462] width 22 height 18
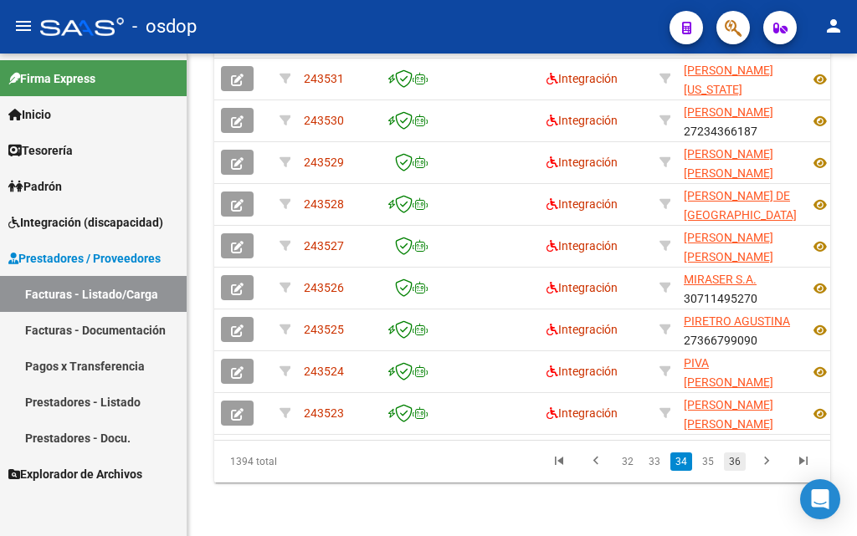
click at [736, 468] on link "36" at bounding box center [735, 462] width 22 height 18
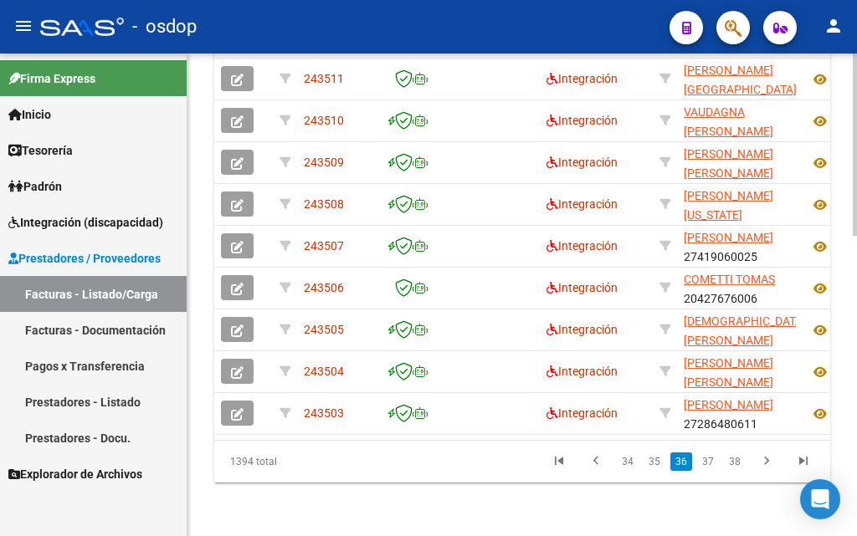
click at [736, 468] on link "38" at bounding box center [735, 462] width 22 height 18
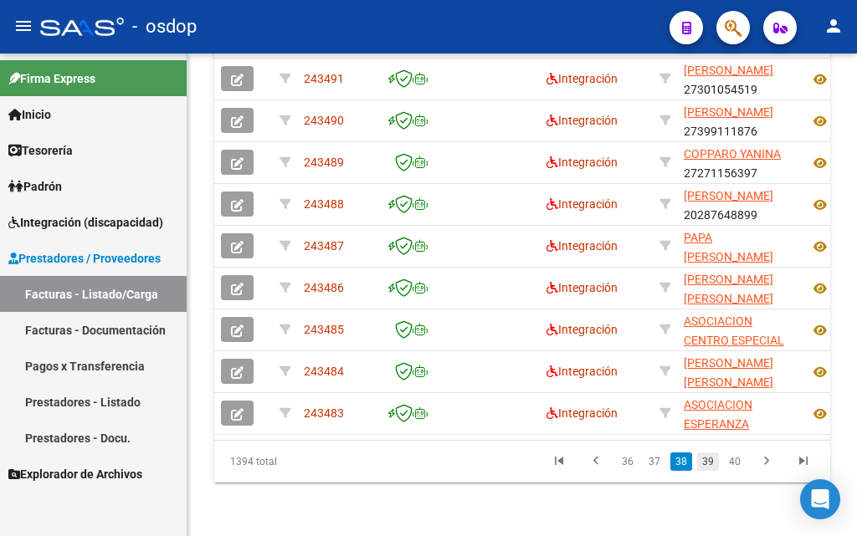
click at [703, 464] on link "39" at bounding box center [708, 462] width 22 height 18
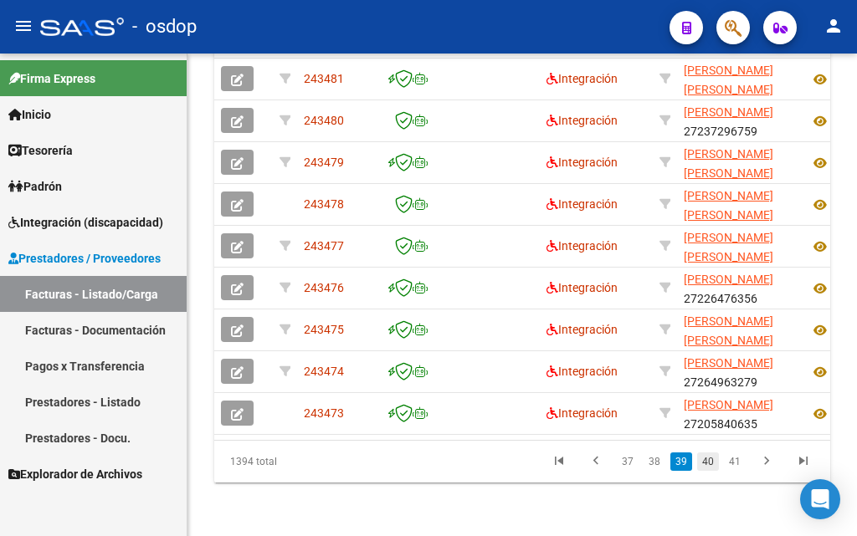
click at [707, 463] on link "40" at bounding box center [708, 462] width 22 height 18
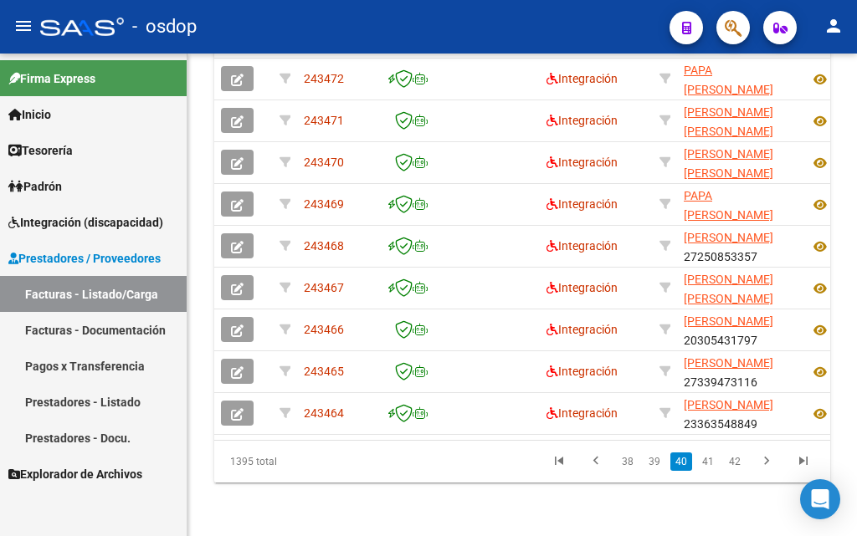
click at [707, 463] on link "41" at bounding box center [708, 462] width 22 height 18
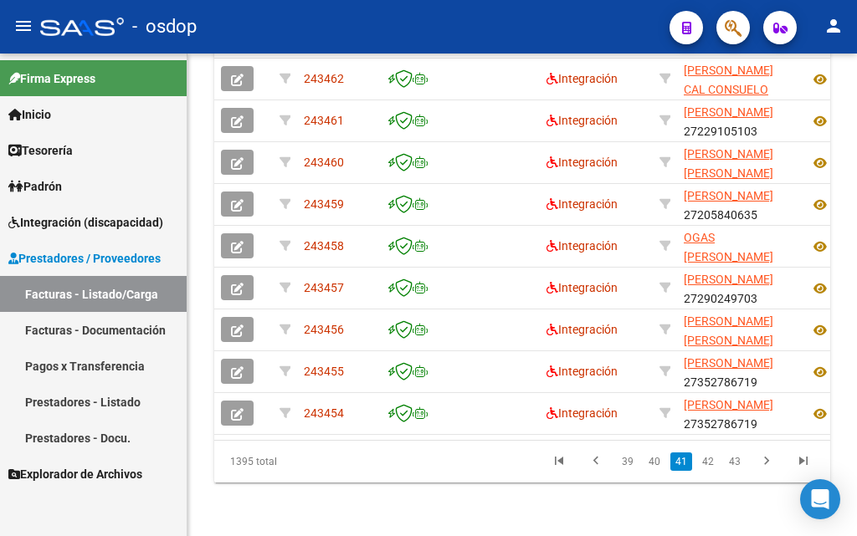
click at [707, 463] on link "42" at bounding box center [708, 462] width 22 height 18
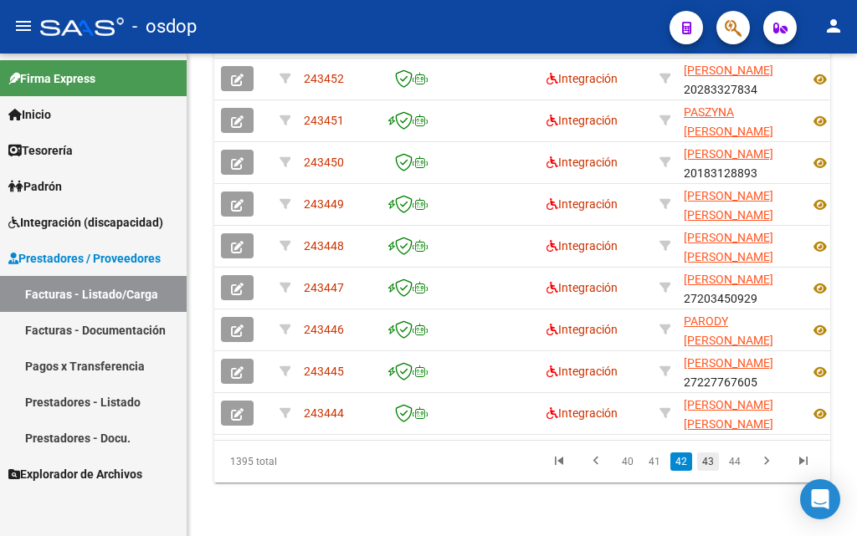
click at [707, 463] on link "43" at bounding box center [708, 462] width 22 height 18
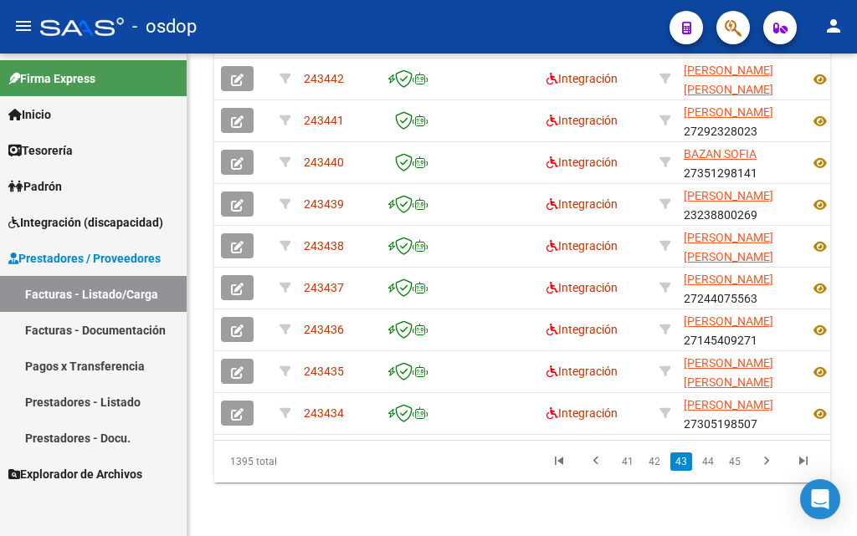
click at [707, 463] on link "44" at bounding box center [708, 462] width 22 height 18
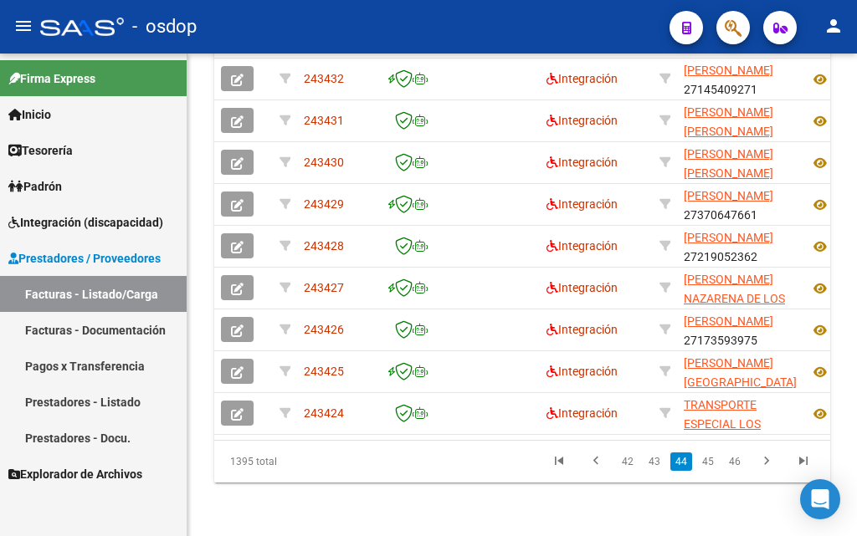
click at [707, 463] on link "45" at bounding box center [708, 462] width 22 height 18
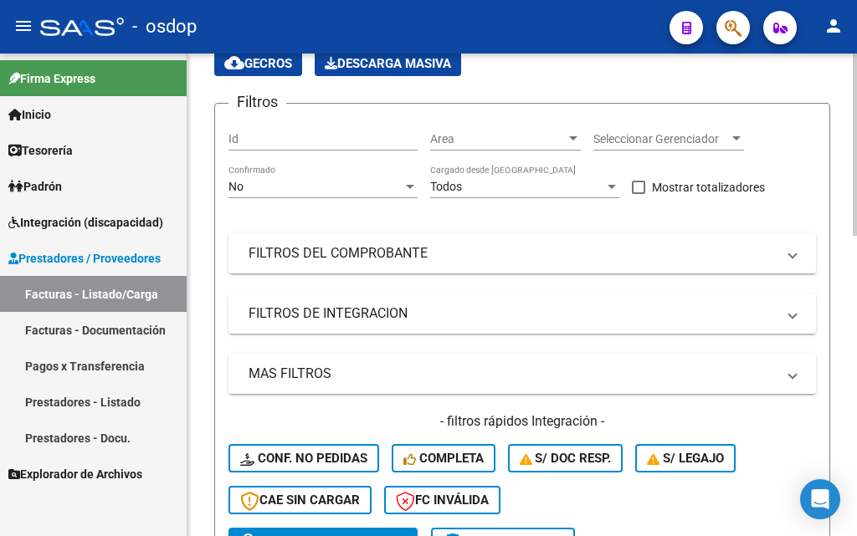
scroll to position [126, 0]
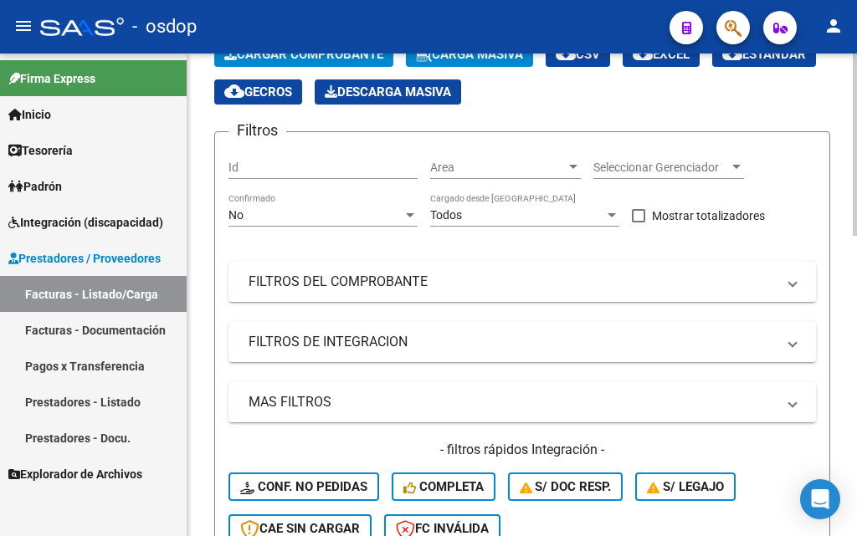
click at [250, 167] on input "Id" at bounding box center [322, 168] width 189 height 14
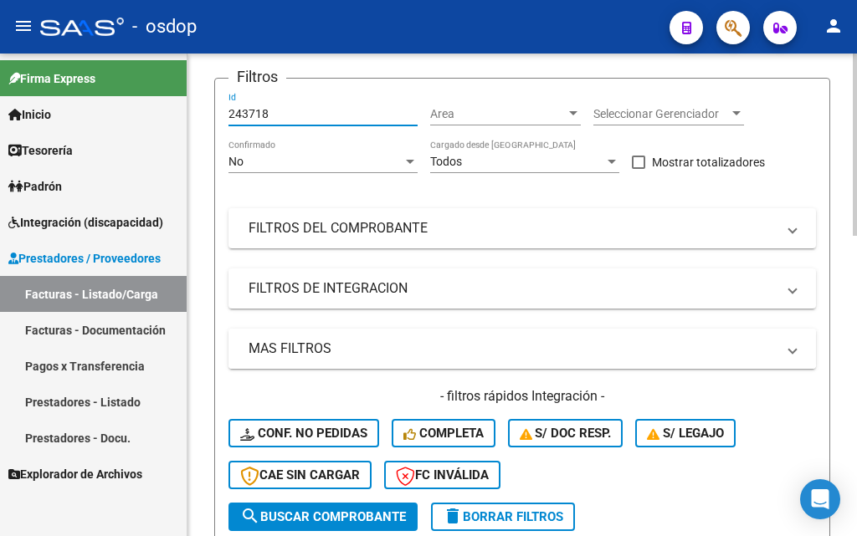
scroll to position [210, 0]
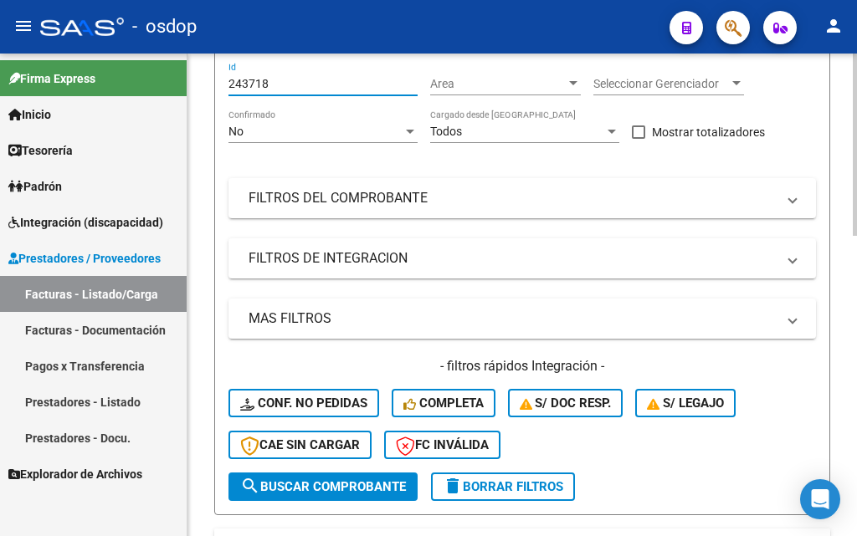
type input "243718"
click at [328, 495] on button "search Buscar Comprobante" at bounding box center [322, 487] width 189 height 28
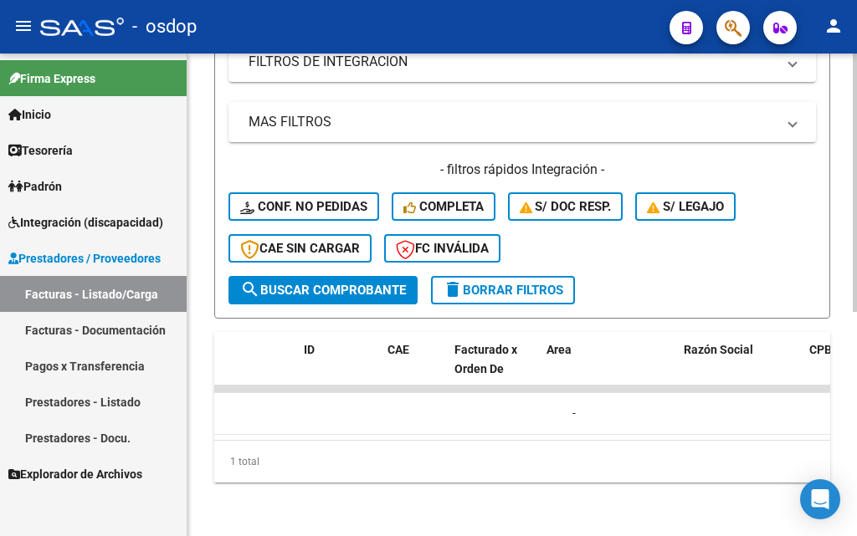
scroll to position [0, 0]
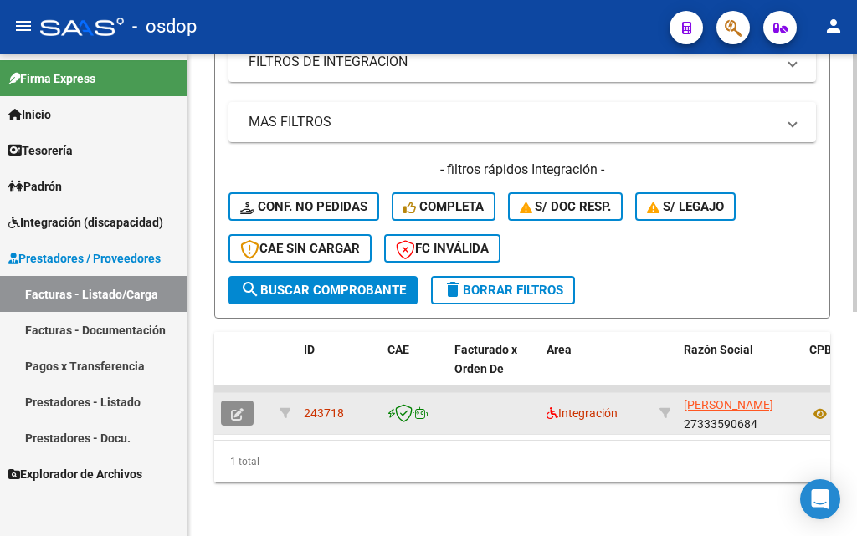
click at [237, 408] on icon "button" at bounding box center [237, 414] width 13 height 13
